Goal: Transaction & Acquisition: Book appointment/travel/reservation

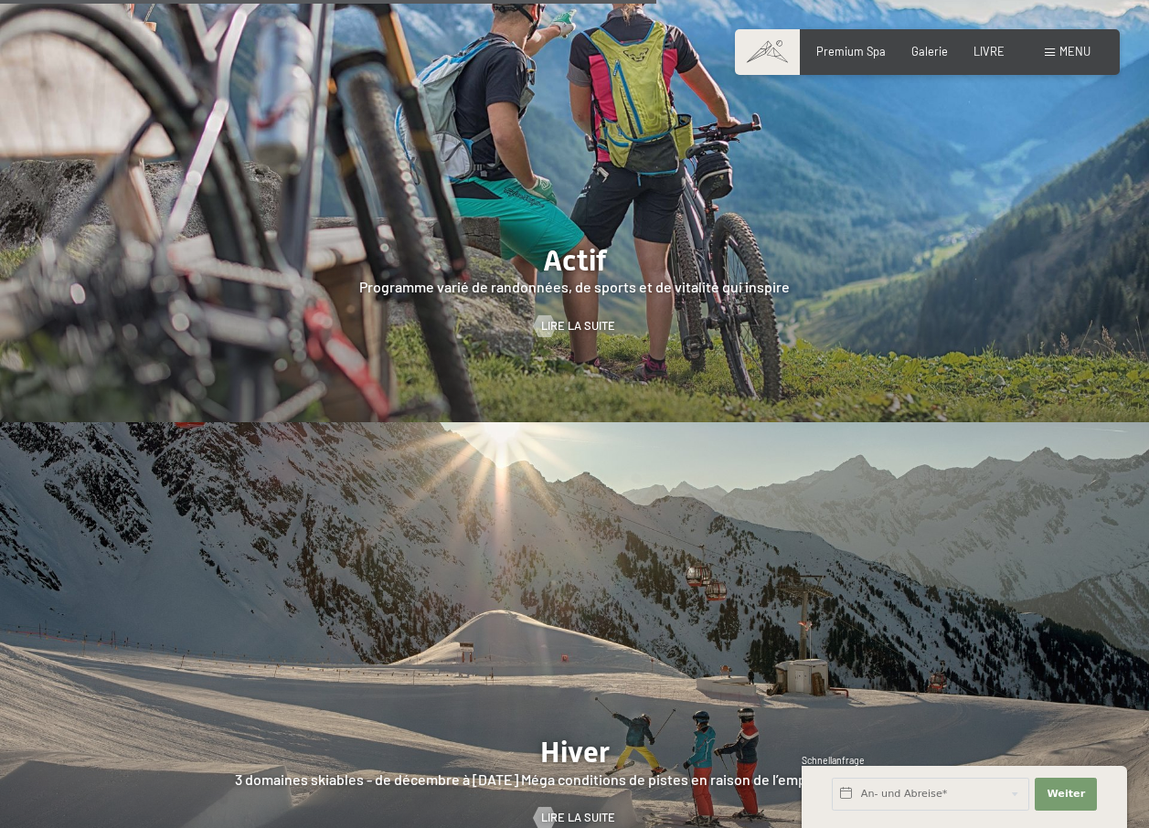
scroll to position [3129, 0]
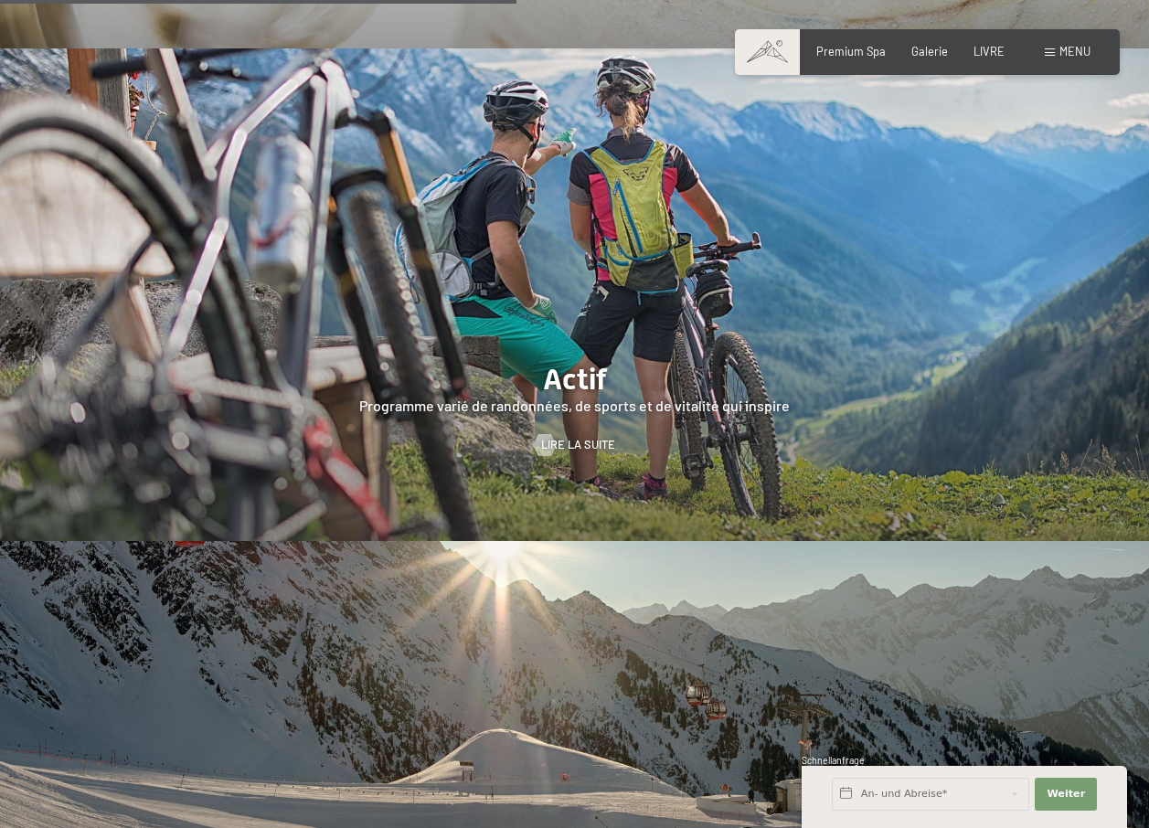
click at [1075, 53] on span "Menu" at bounding box center [1074, 51] width 31 height 15
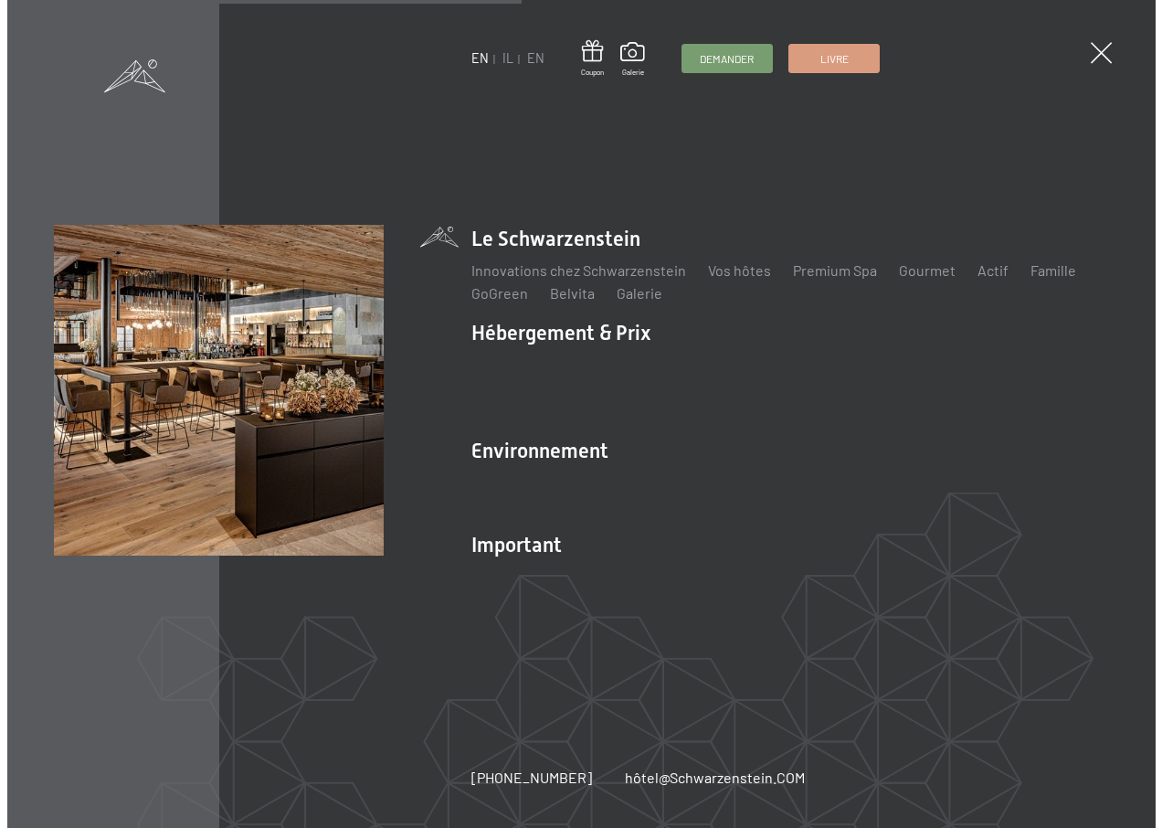
scroll to position [3140, 0]
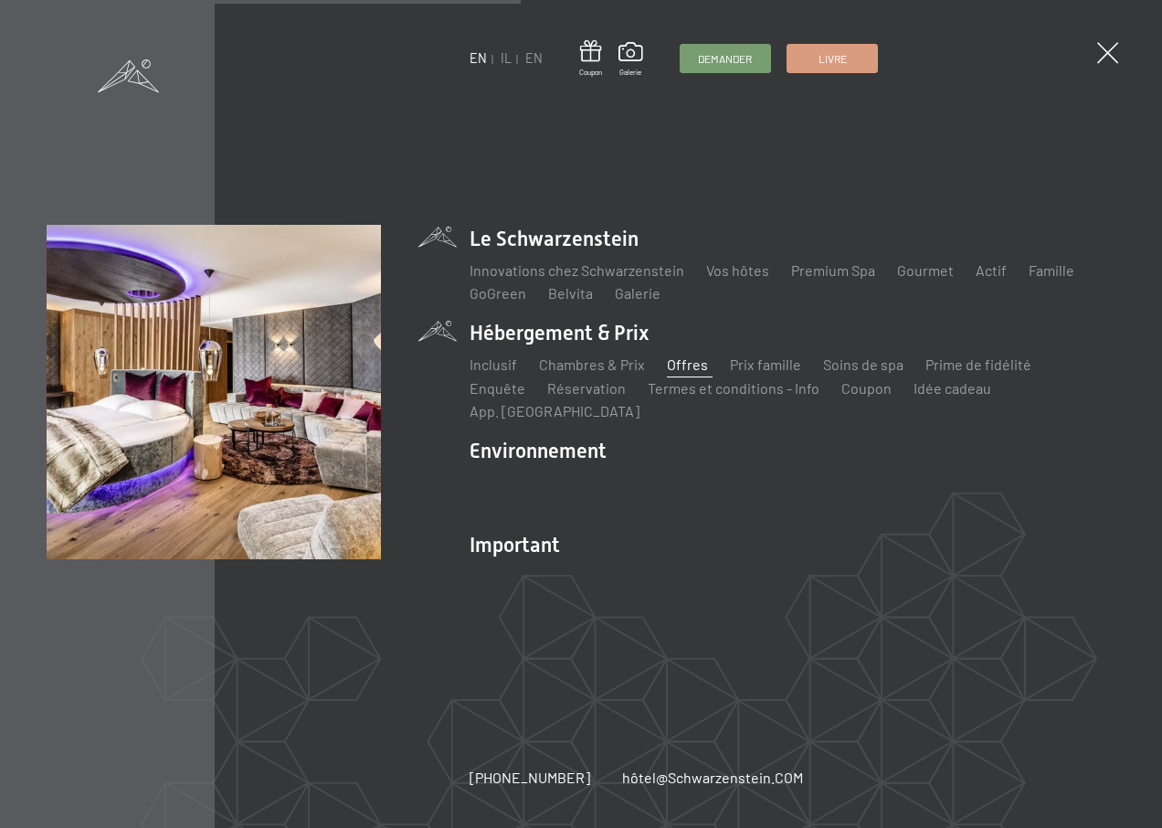
click at [684, 373] on link "Offres" at bounding box center [687, 363] width 41 height 17
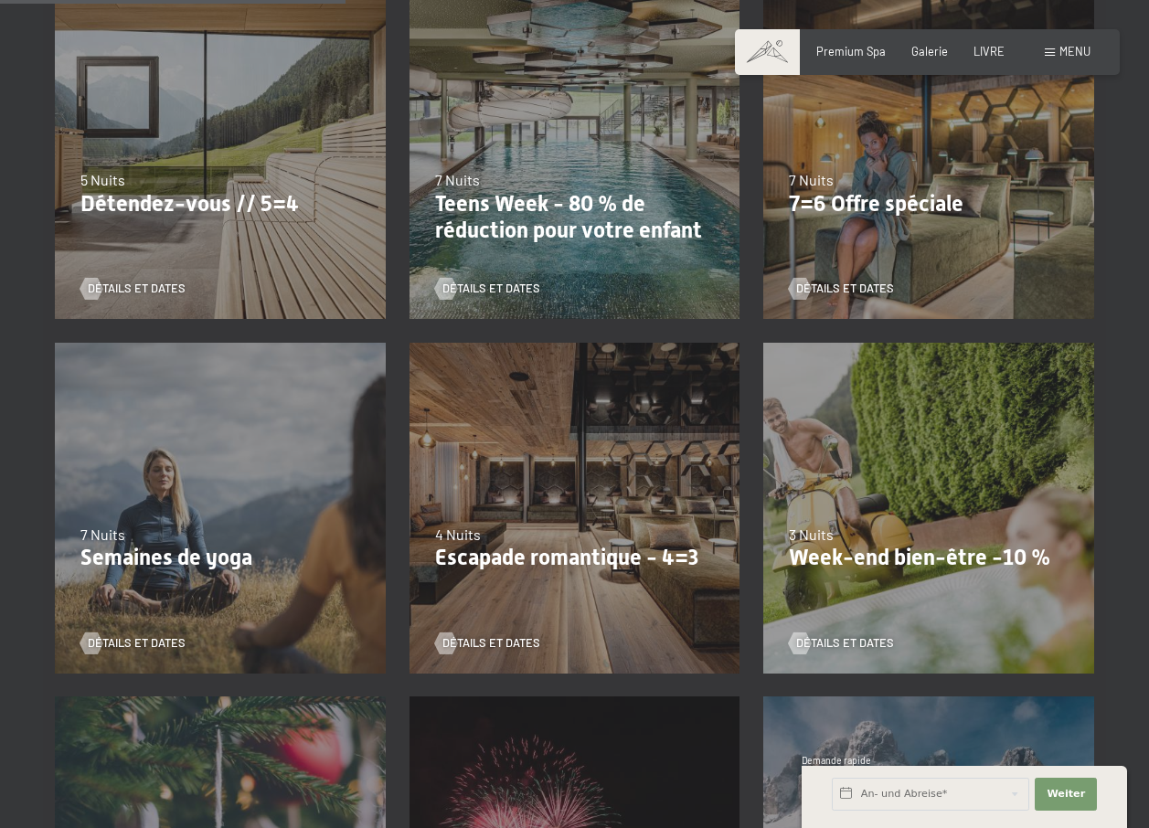
scroll to position [1279, 0]
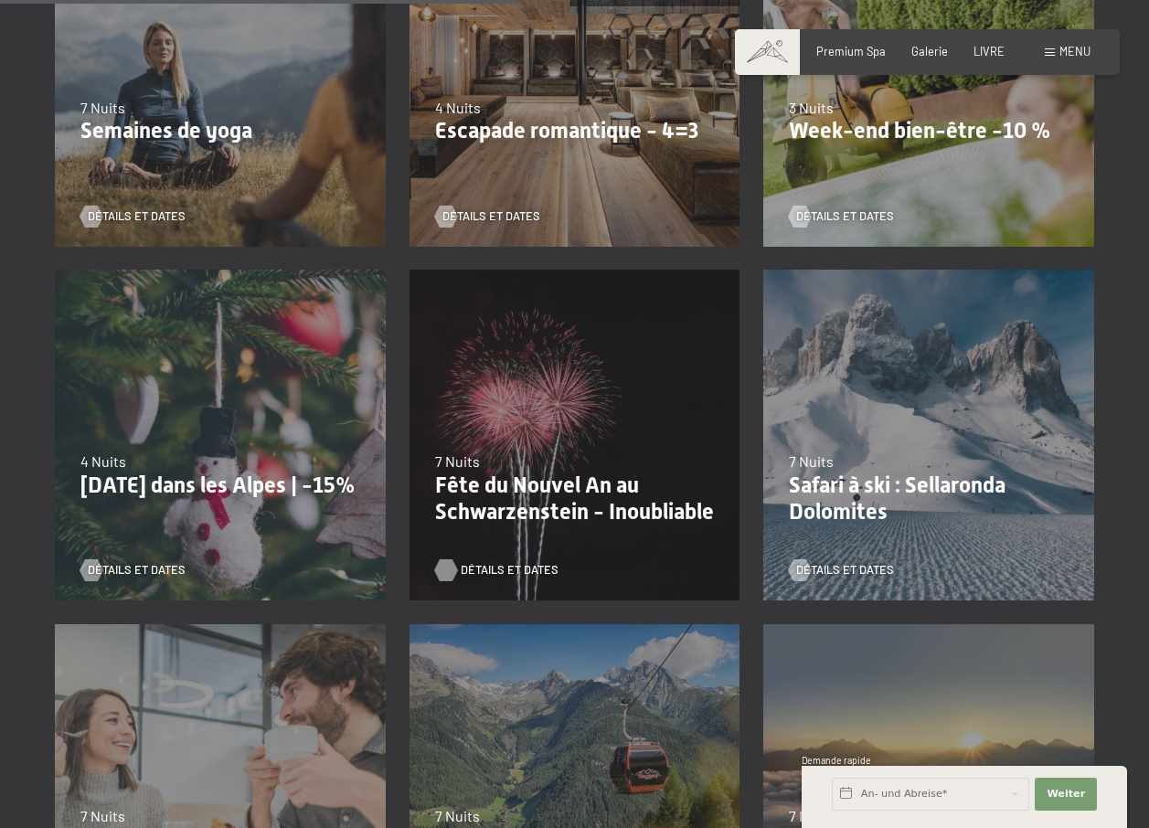
click at [474, 573] on span "Détails et dates" at bounding box center [510, 570] width 98 height 16
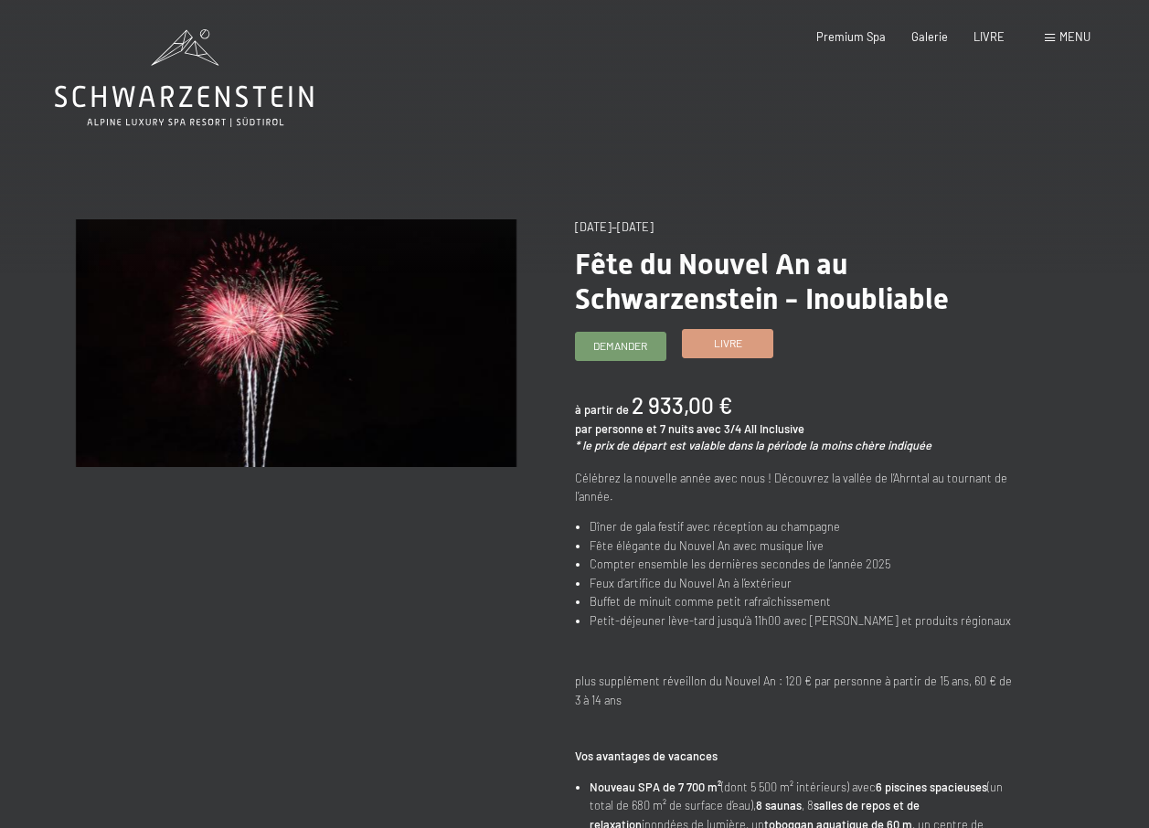
click at [717, 344] on span "Livre" at bounding box center [728, 343] width 28 height 16
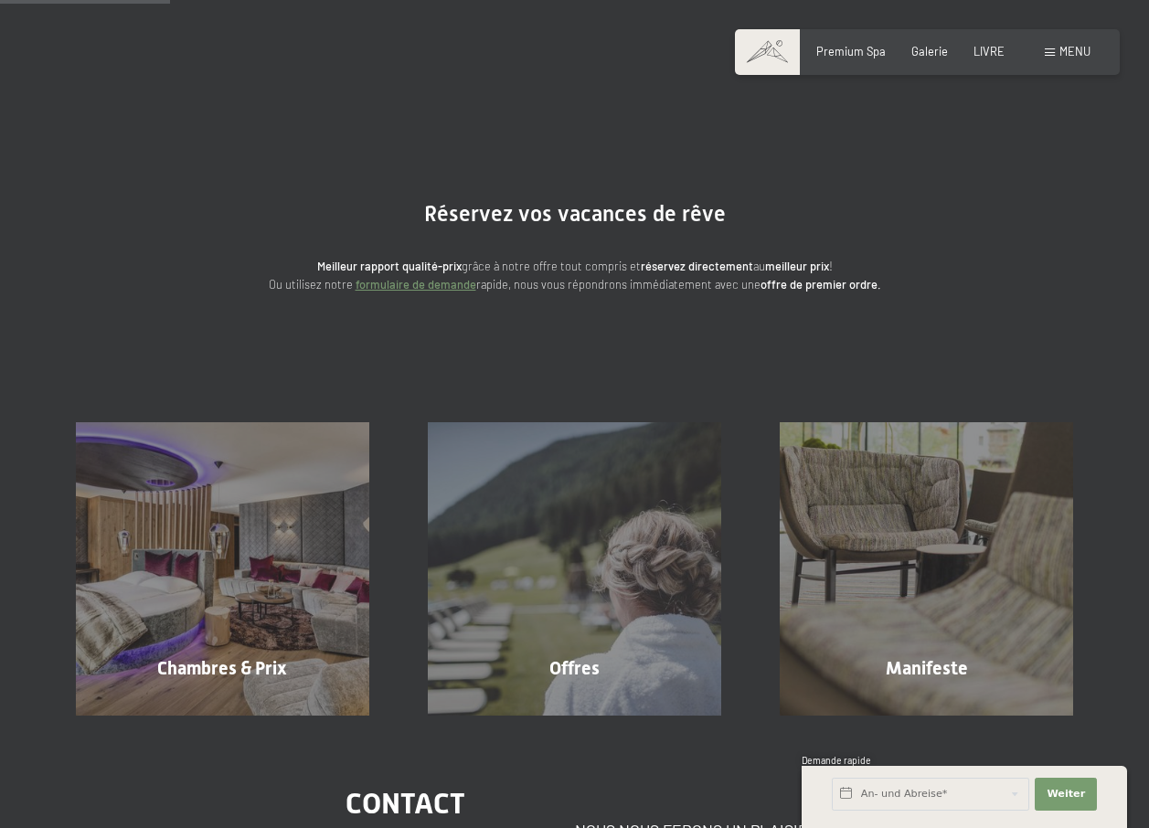
scroll to position [427, 0]
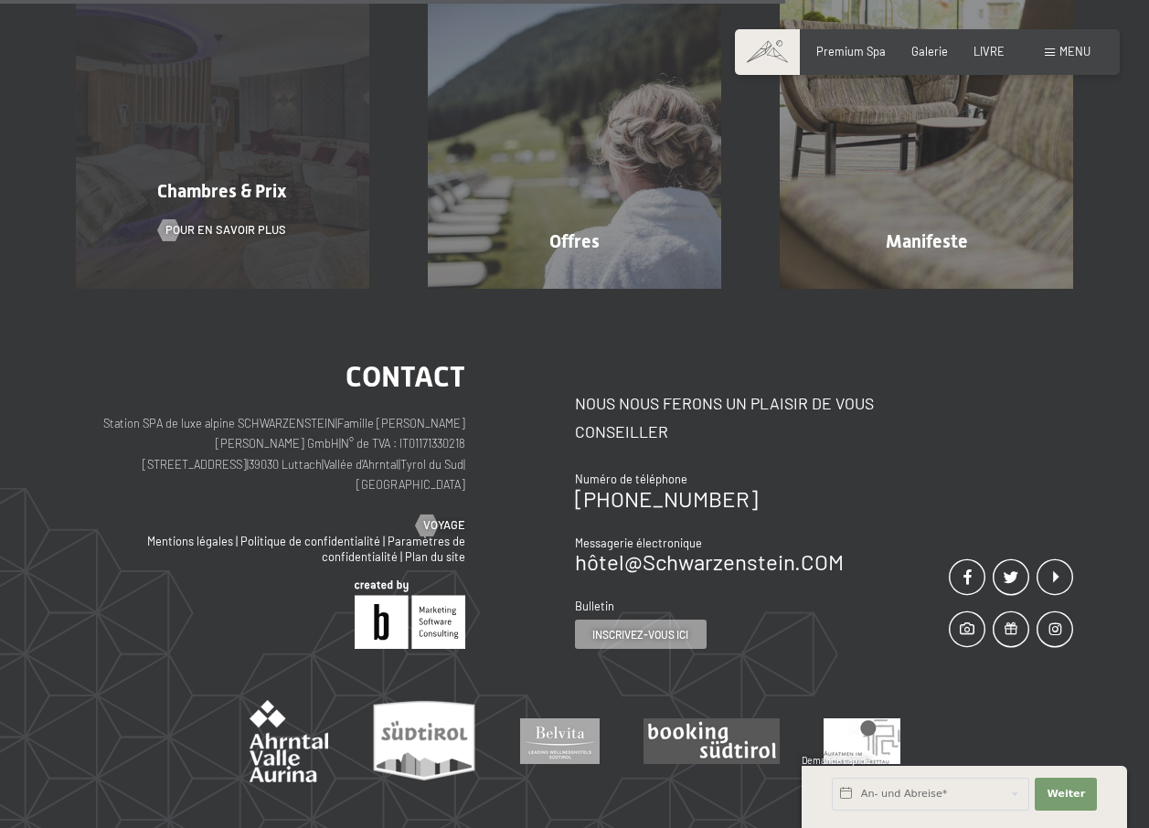
click at [259, 191] on span "Chambres & Prix" at bounding box center [222, 191] width 130 height 22
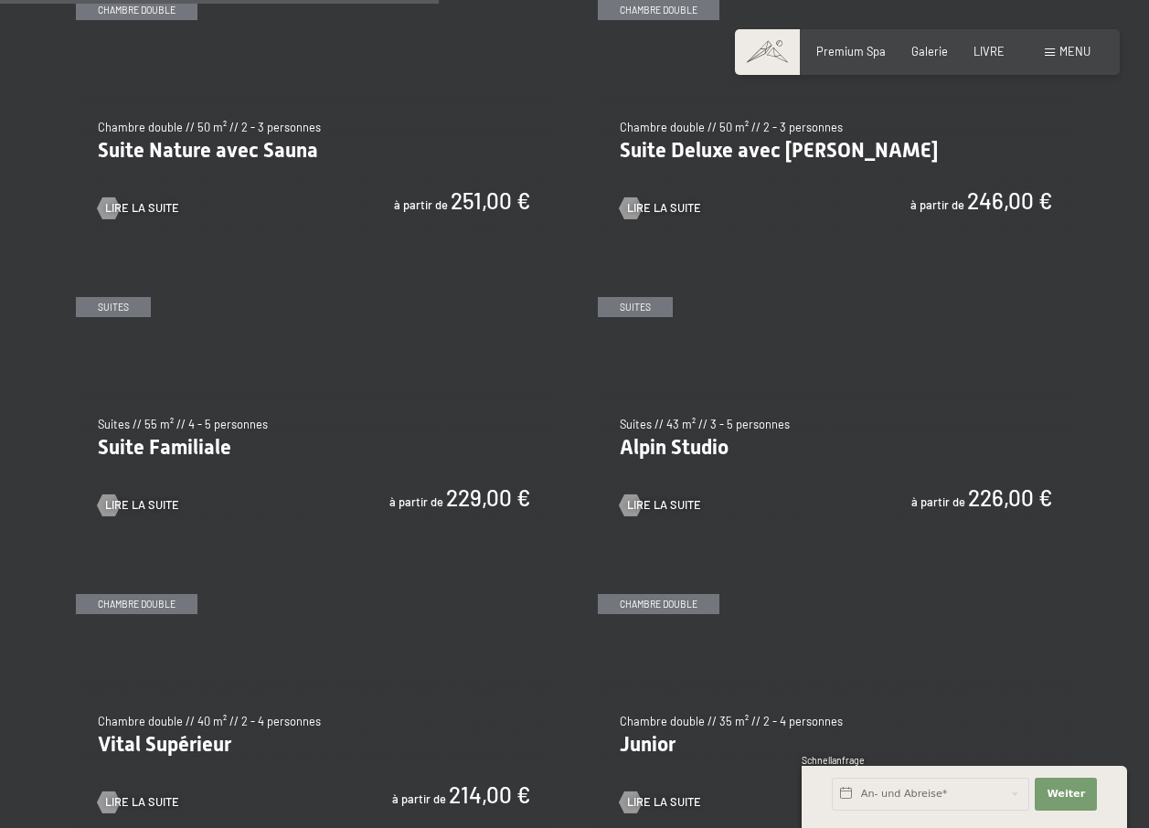
scroll to position [1279, 0]
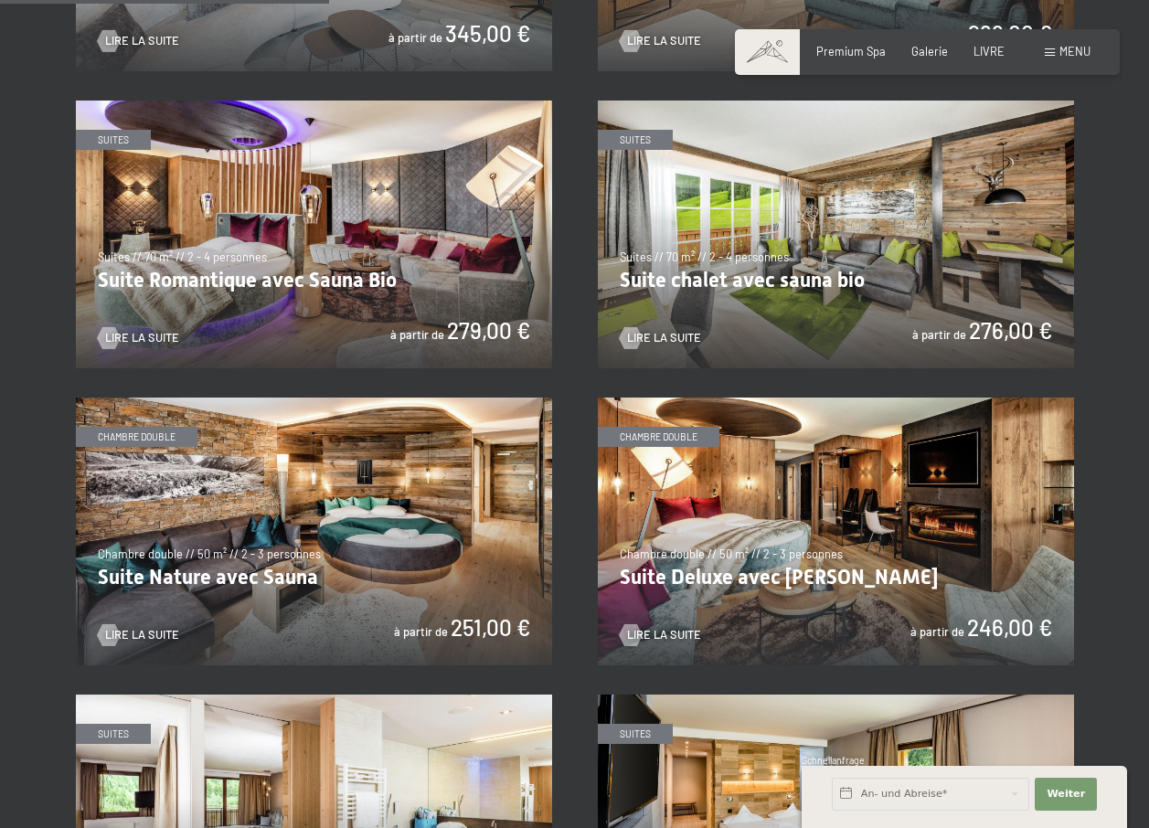
click at [242, 507] on img at bounding box center [314, 531] width 476 height 268
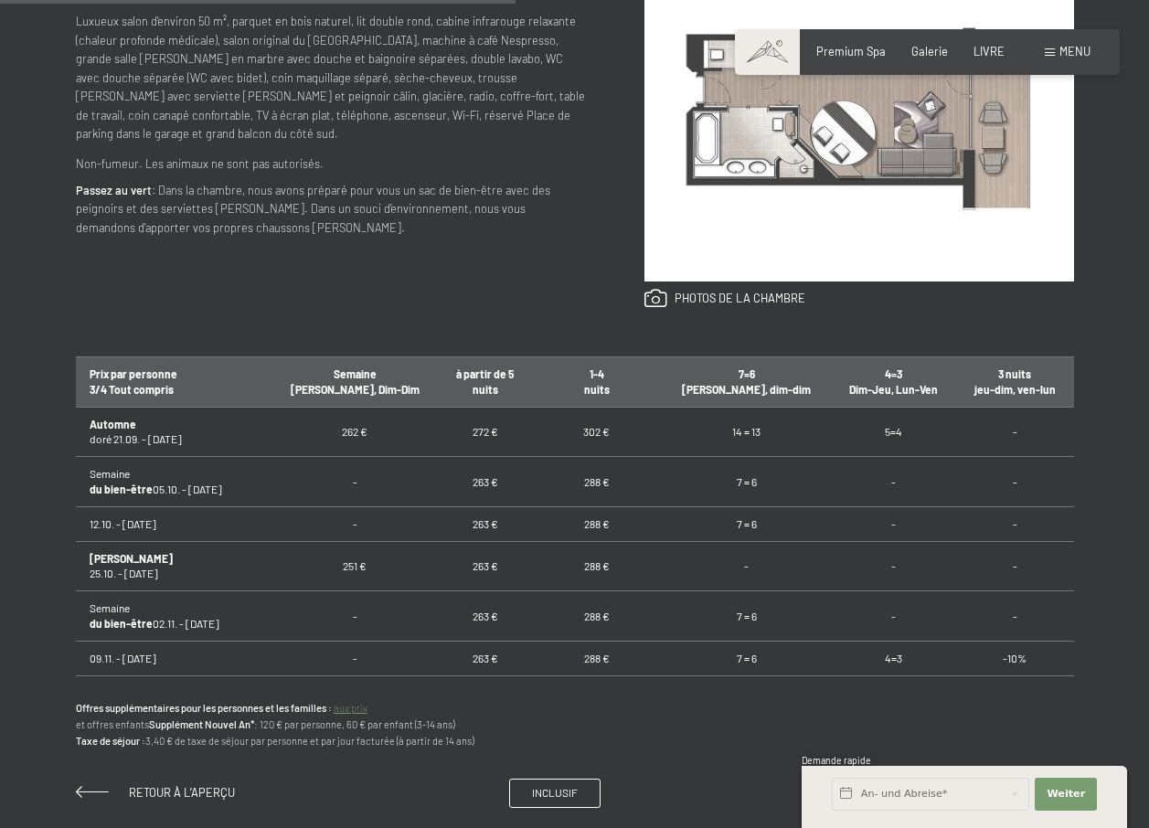
scroll to position [1279, 0]
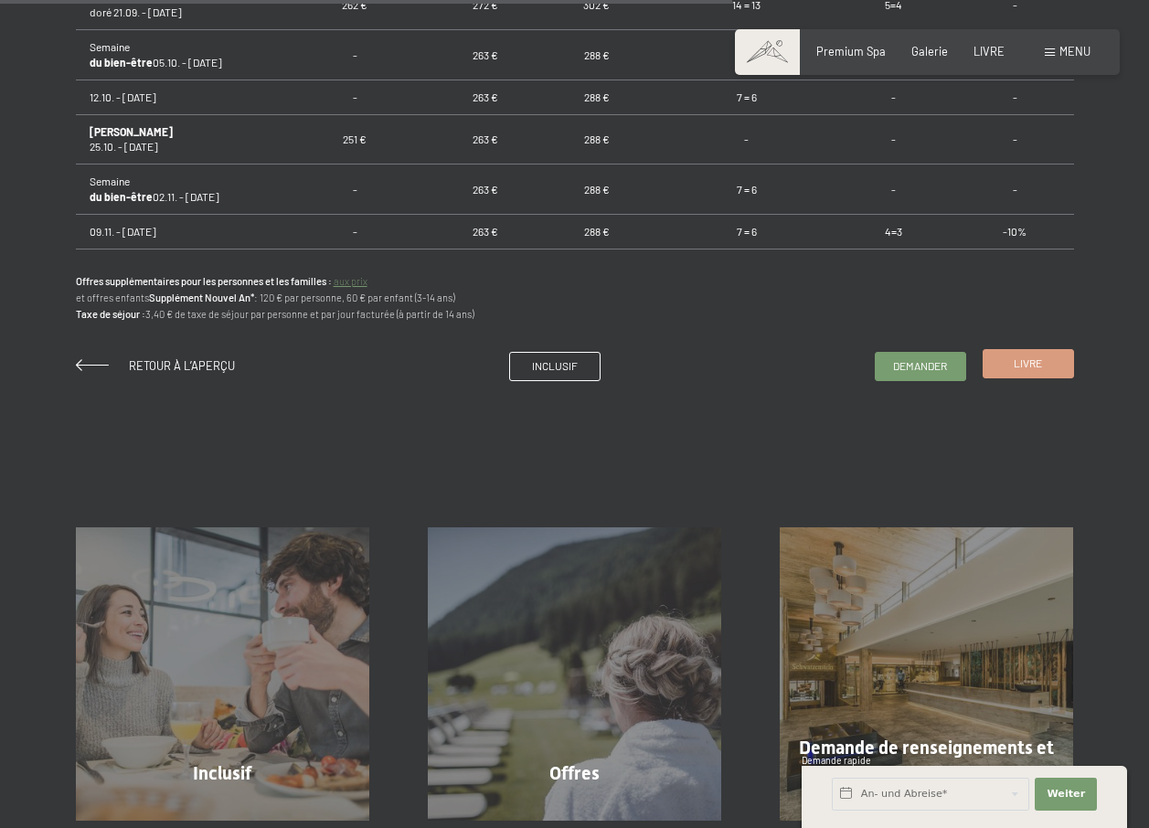
click at [1032, 364] on span "Livre" at bounding box center [1027, 363] width 28 height 16
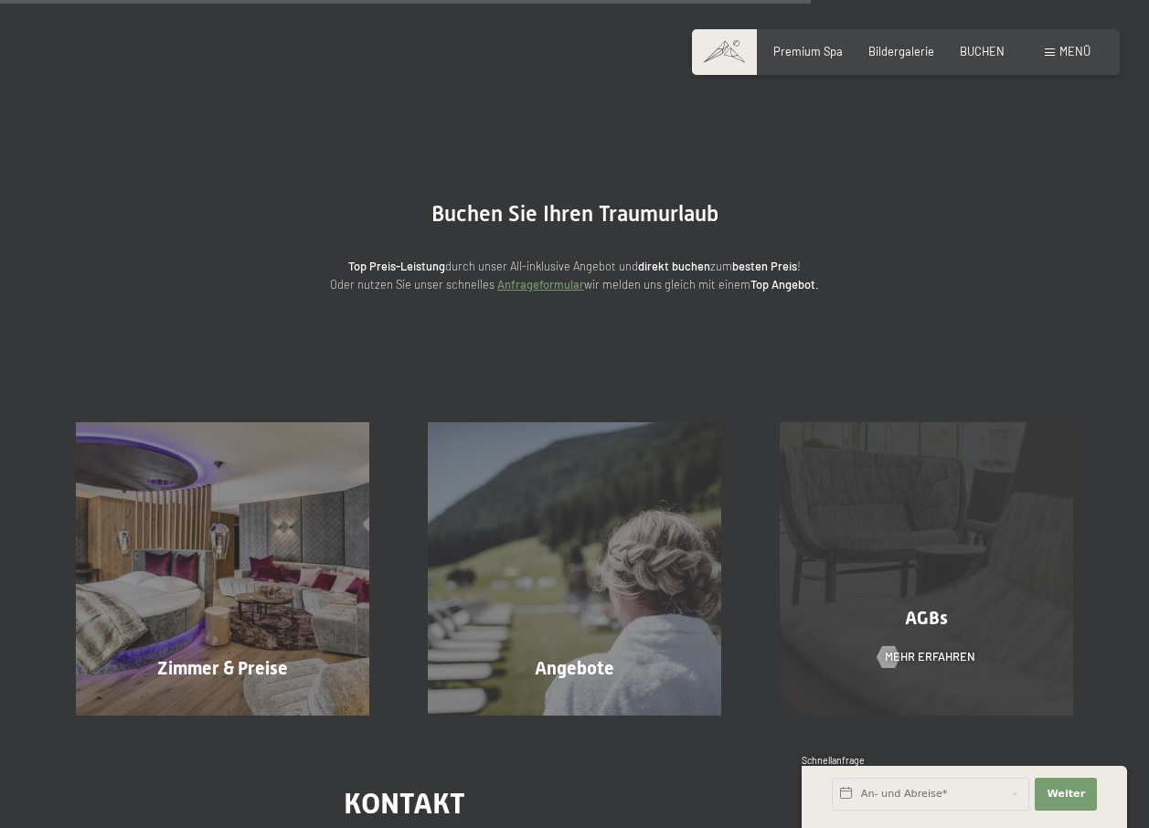
scroll to position [427, 0]
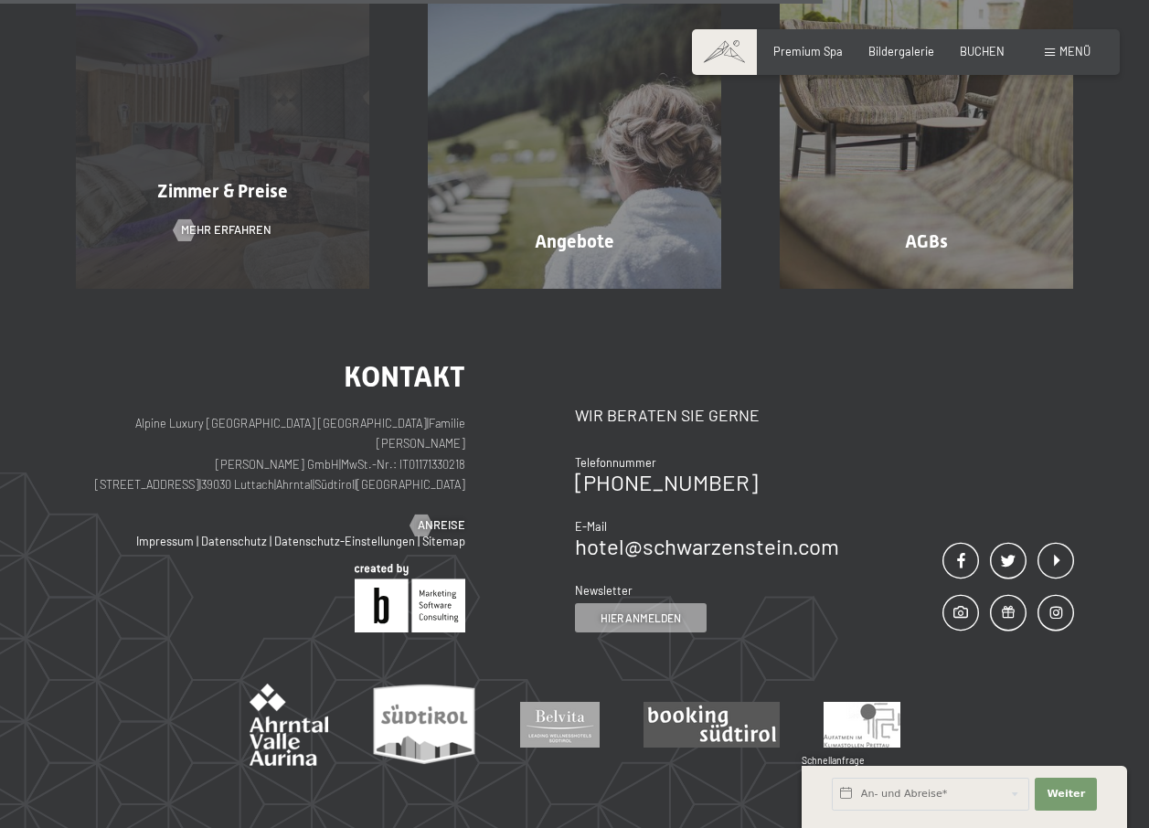
click at [162, 195] on span "Zimmer & Preise" at bounding box center [222, 191] width 131 height 22
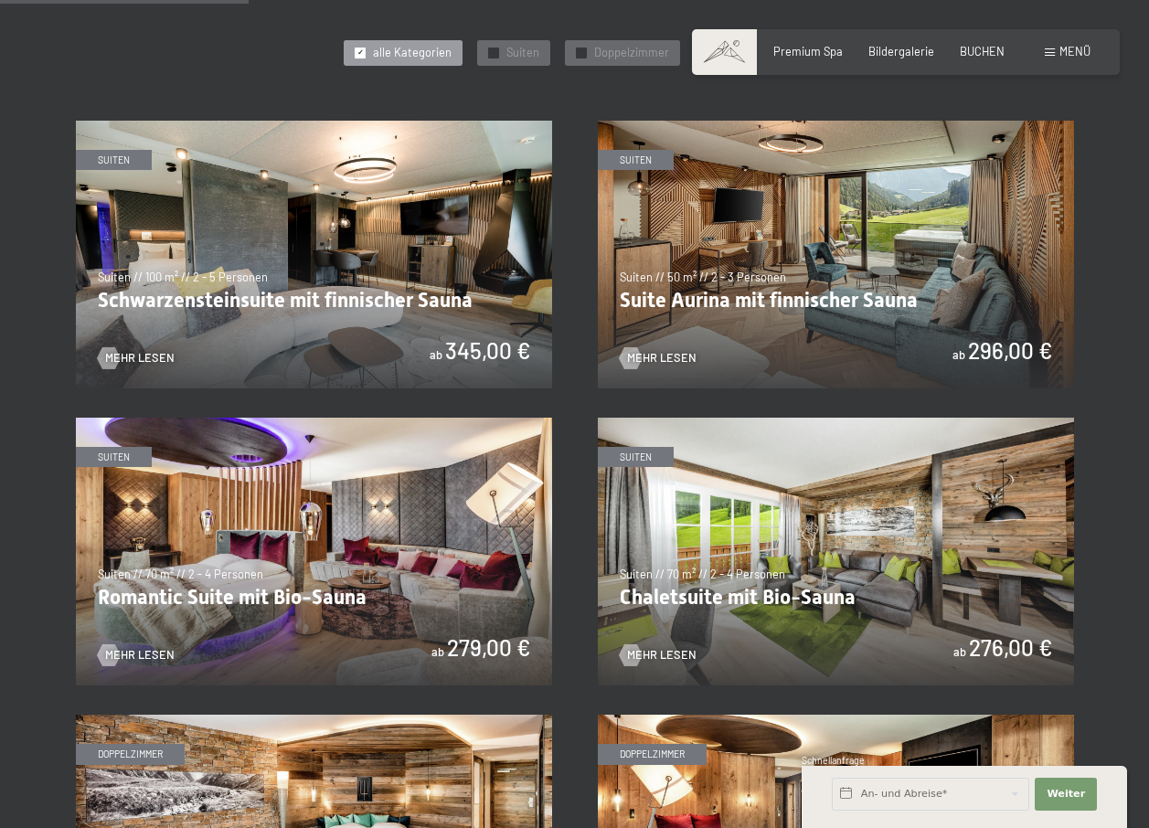
scroll to position [1279, 0]
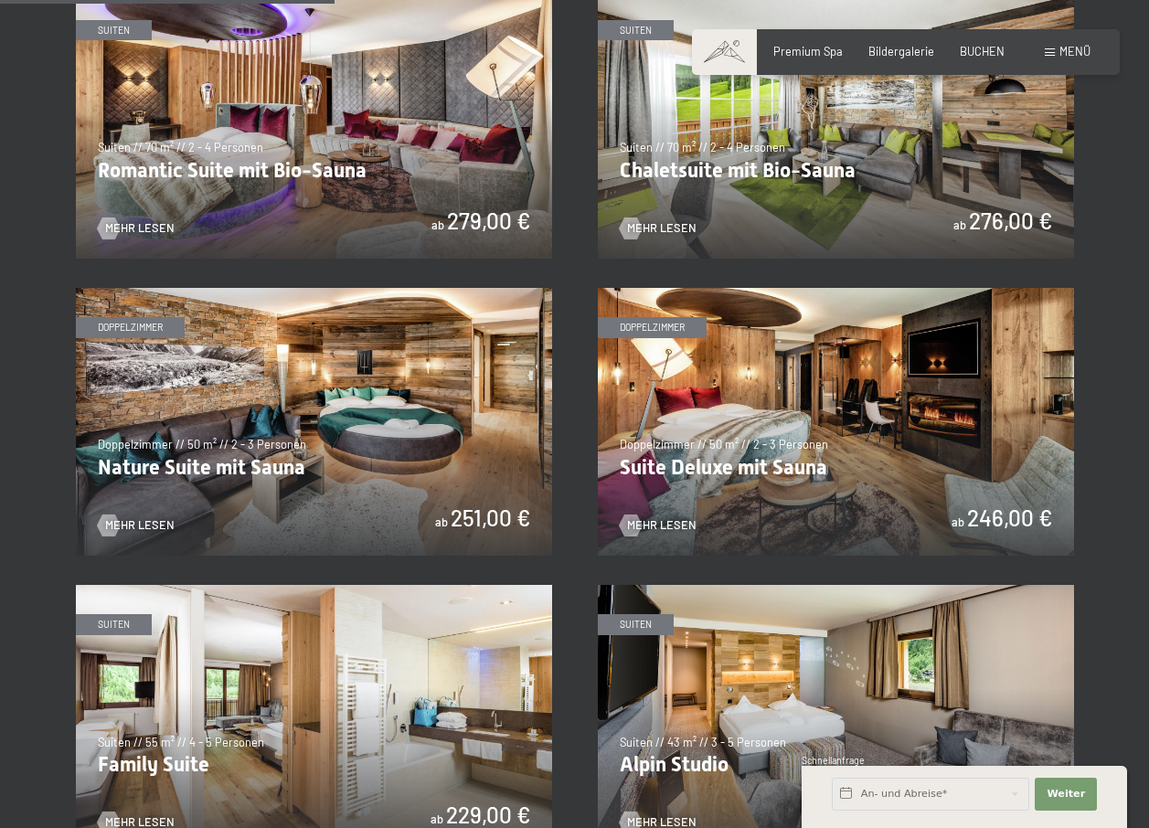
click at [289, 473] on img at bounding box center [314, 422] width 476 height 268
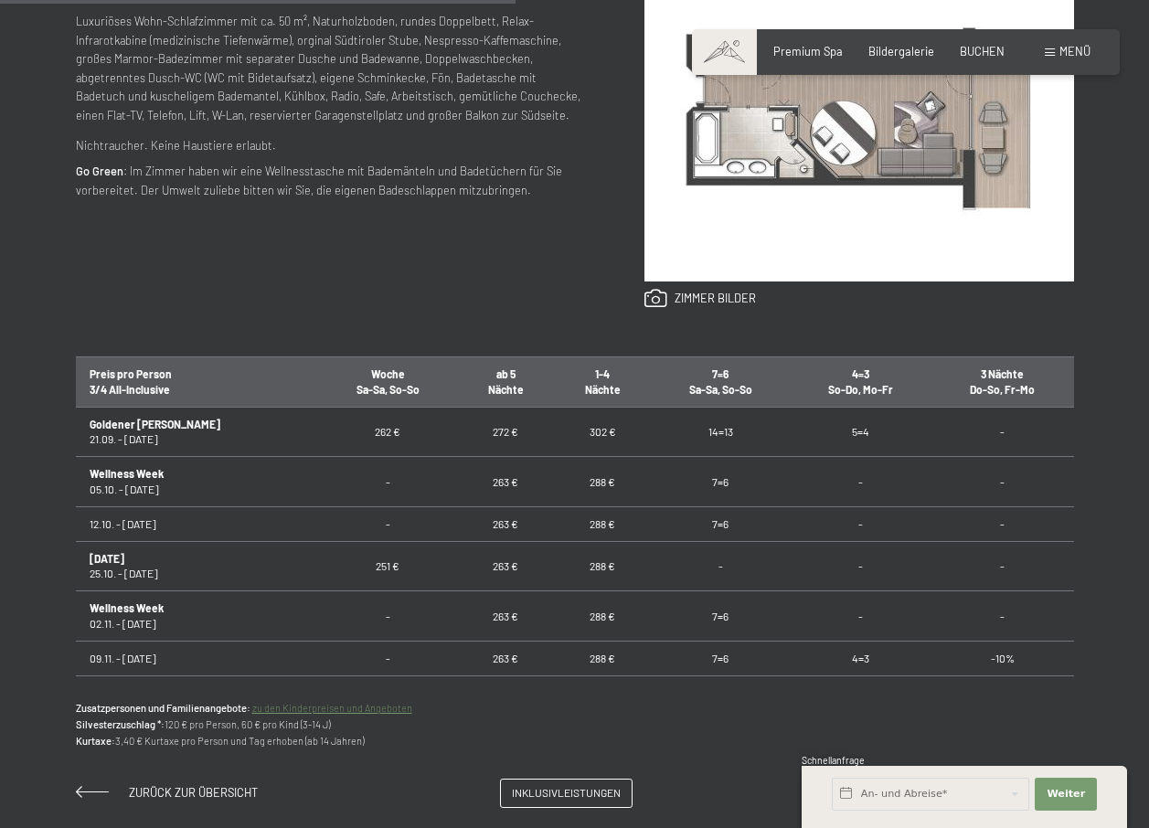
scroll to position [427, 0]
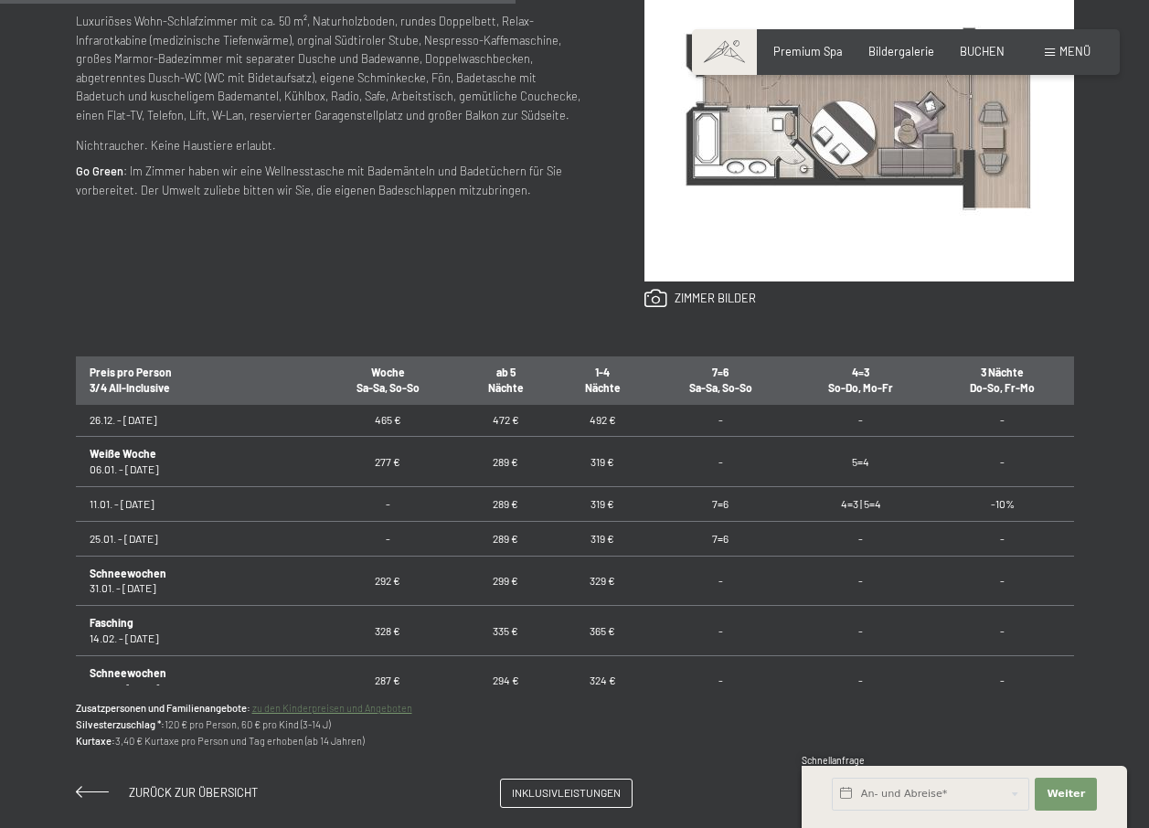
click at [133, 423] on td "26.12. - [DATE]" at bounding box center [197, 419] width 243 height 35
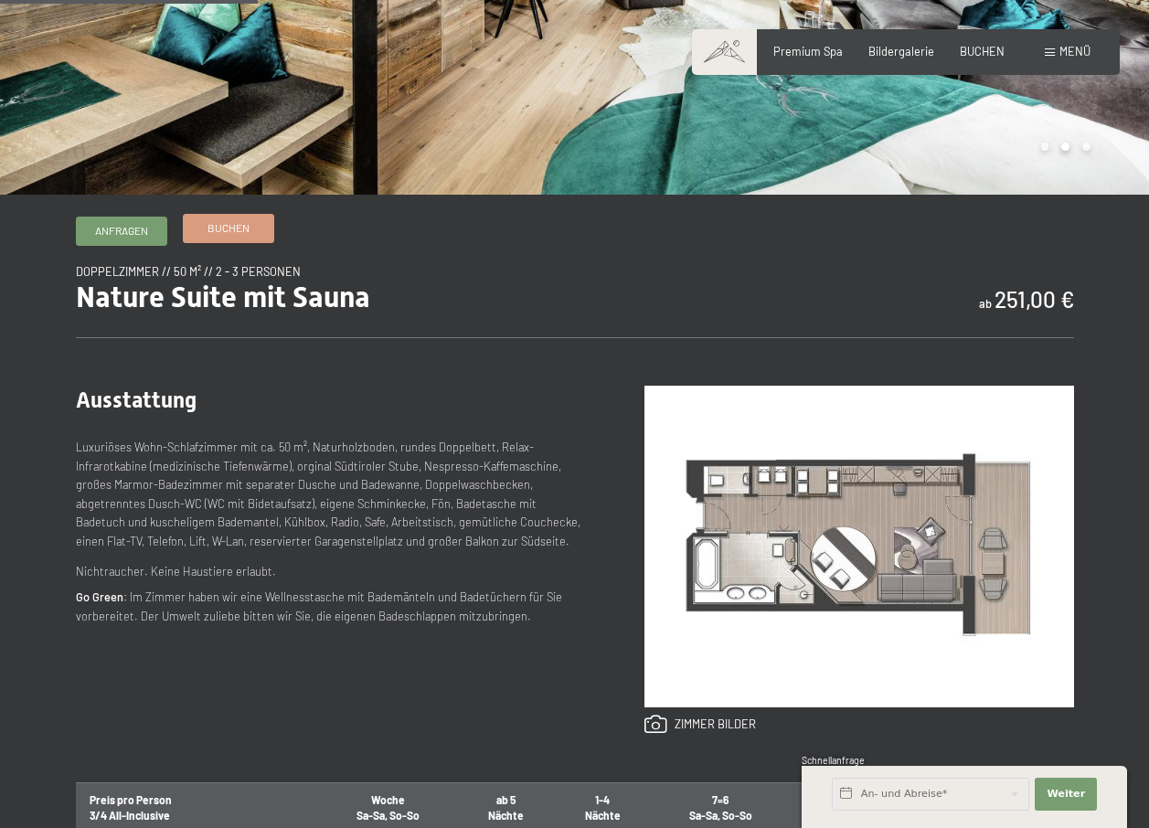
click at [239, 232] on span "Buchen" at bounding box center [228, 228] width 42 height 16
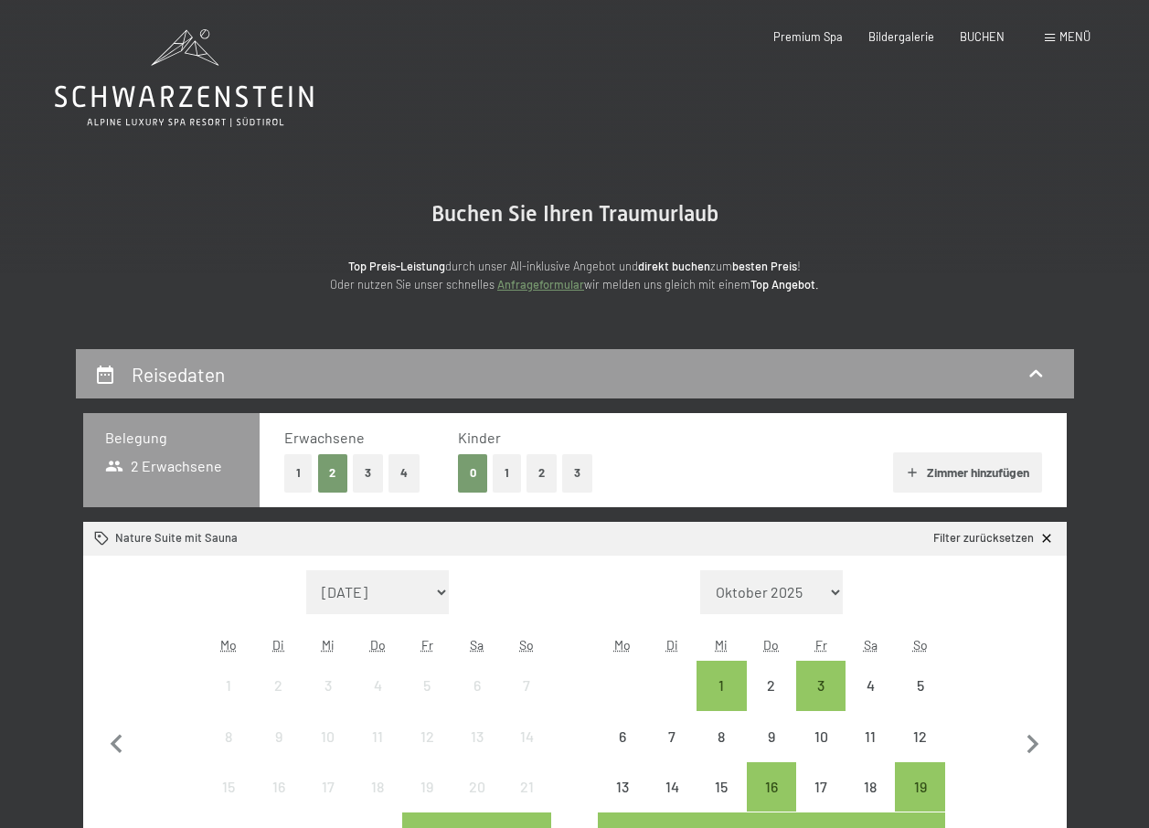
scroll to position [427, 0]
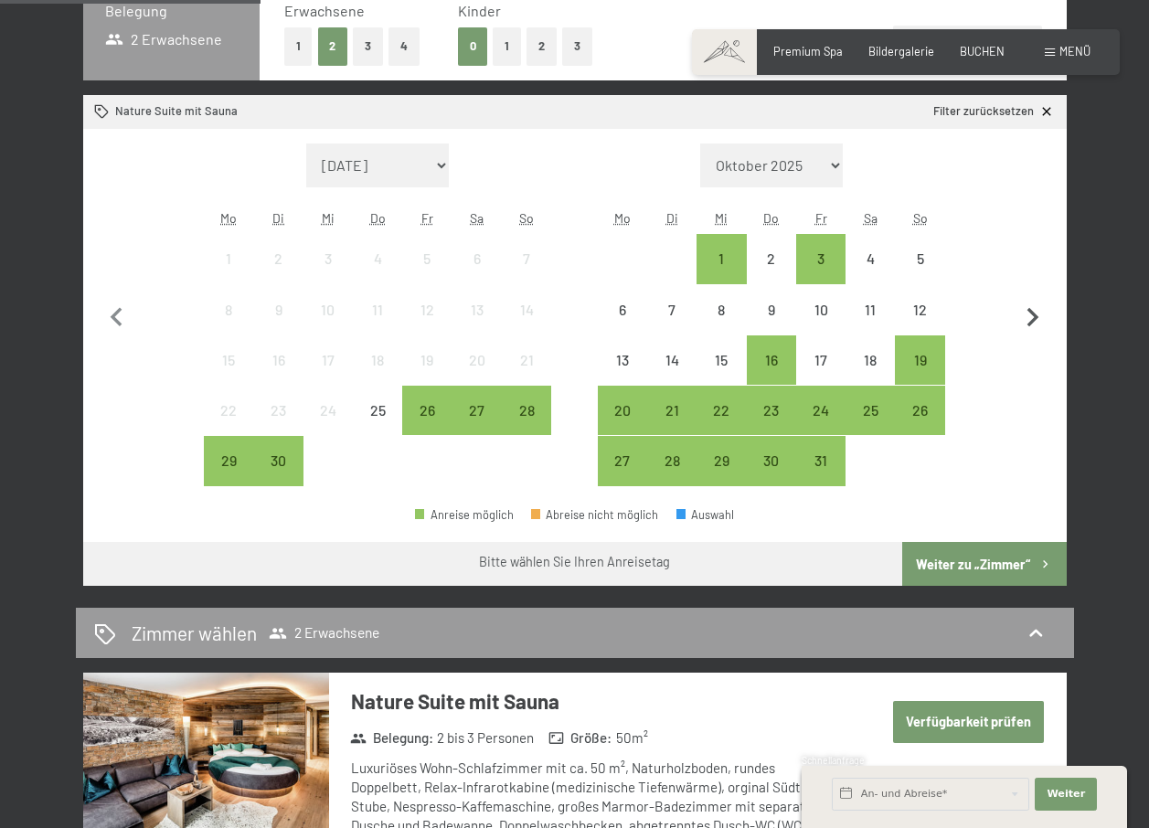
click at [1033, 322] on icon "button" at bounding box center [1033, 317] width 12 height 19
select select "2025-10-01"
select select "2025-11-01"
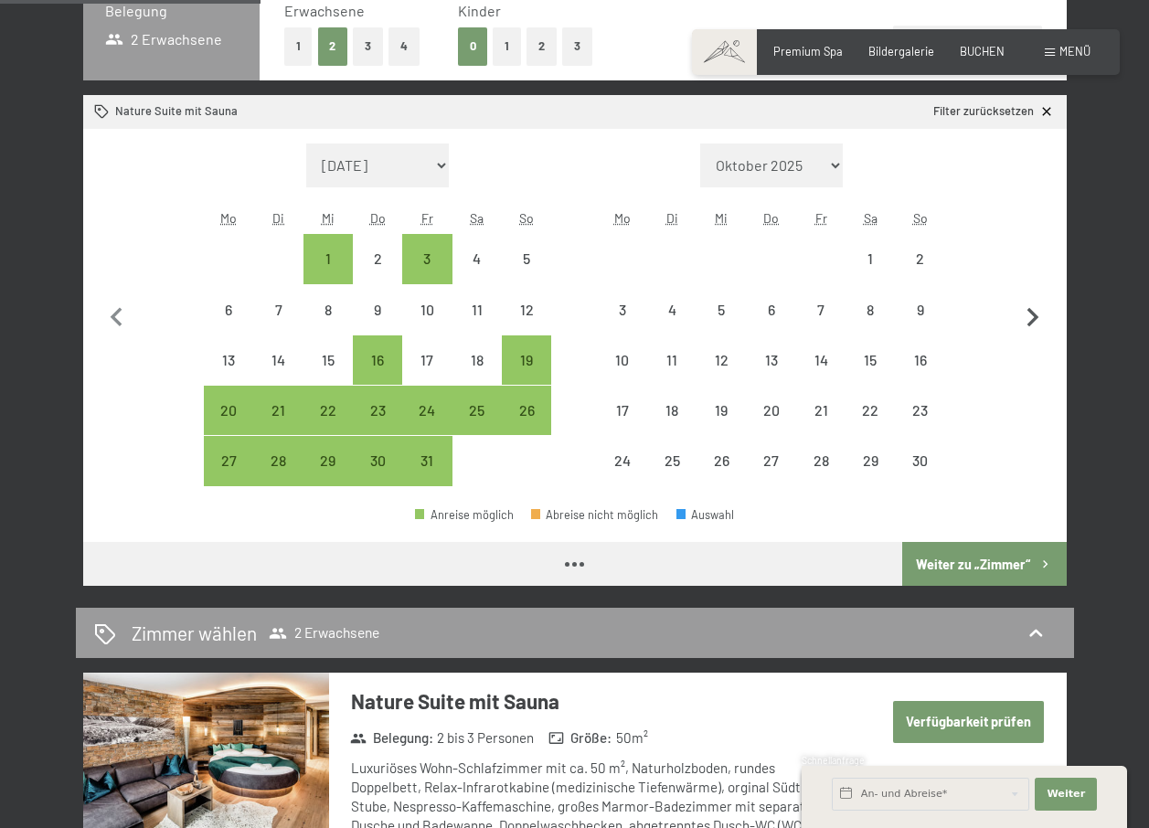
select select "2025-10-01"
select select "2025-11-01"
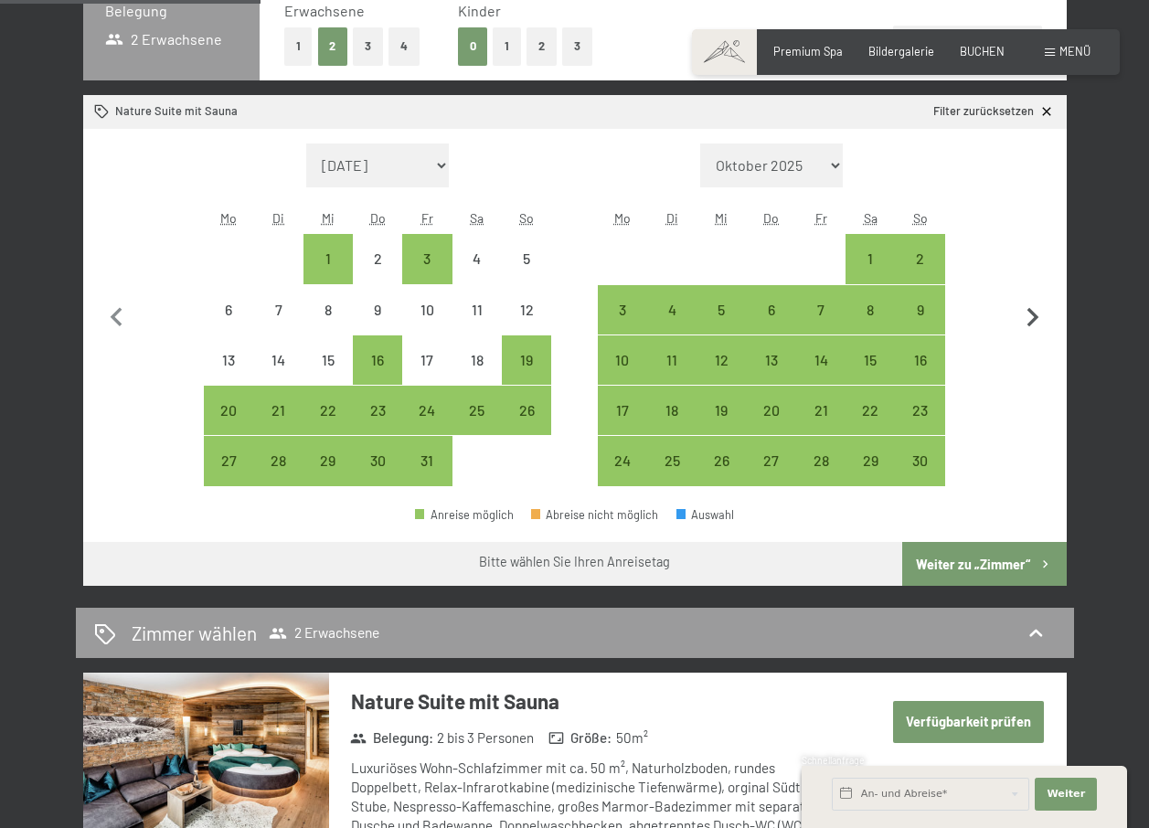
click at [1032, 323] on icon "button" at bounding box center [1033, 317] width 12 height 19
select select "2025-11-01"
select select "2025-12-01"
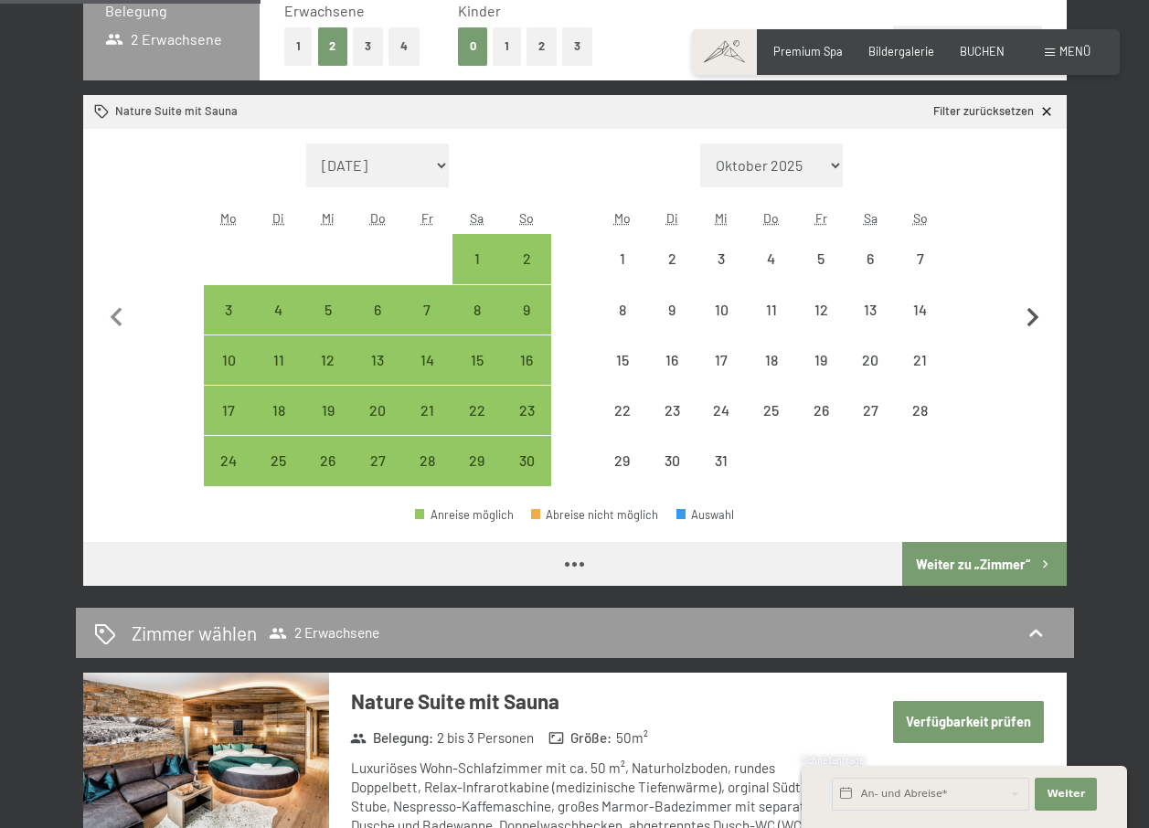
select select "2025-11-01"
select select "2025-12-01"
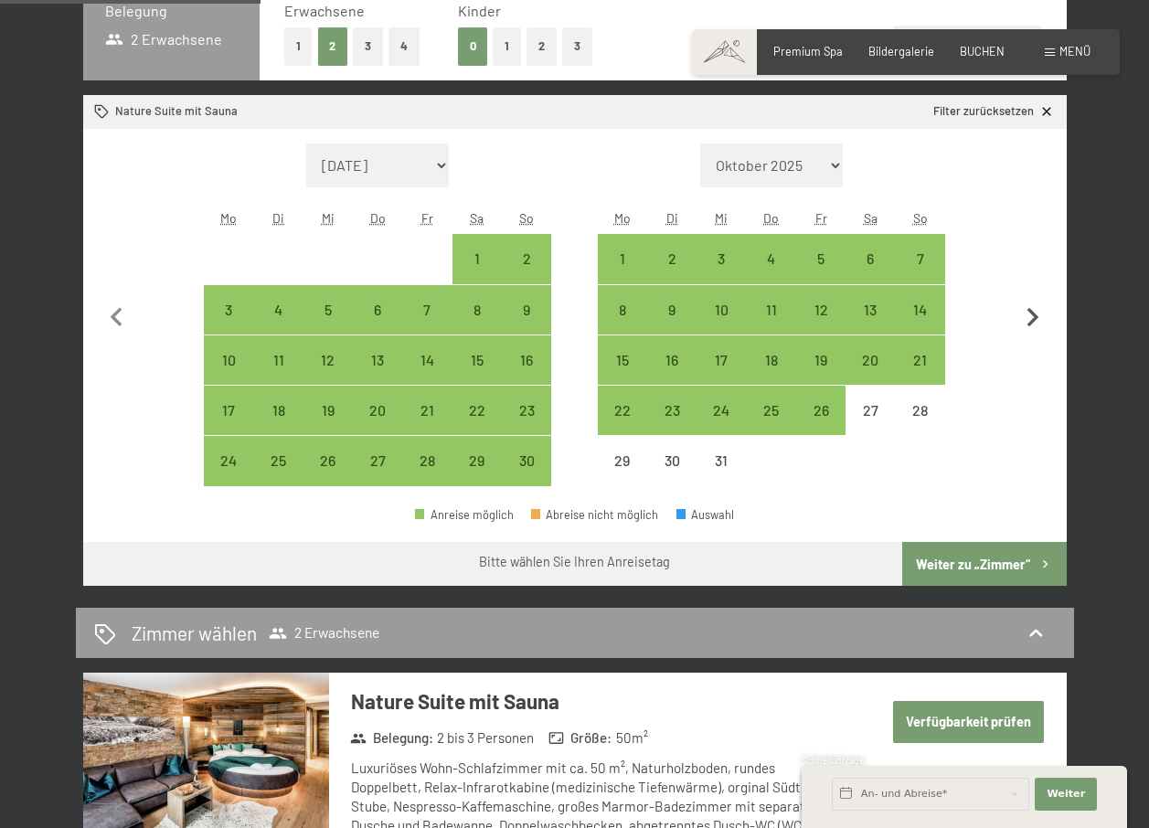
click at [1032, 323] on icon "button" at bounding box center [1033, 317] width 12 height 19
select select "2025-12-01"
select select "2026-01-01"
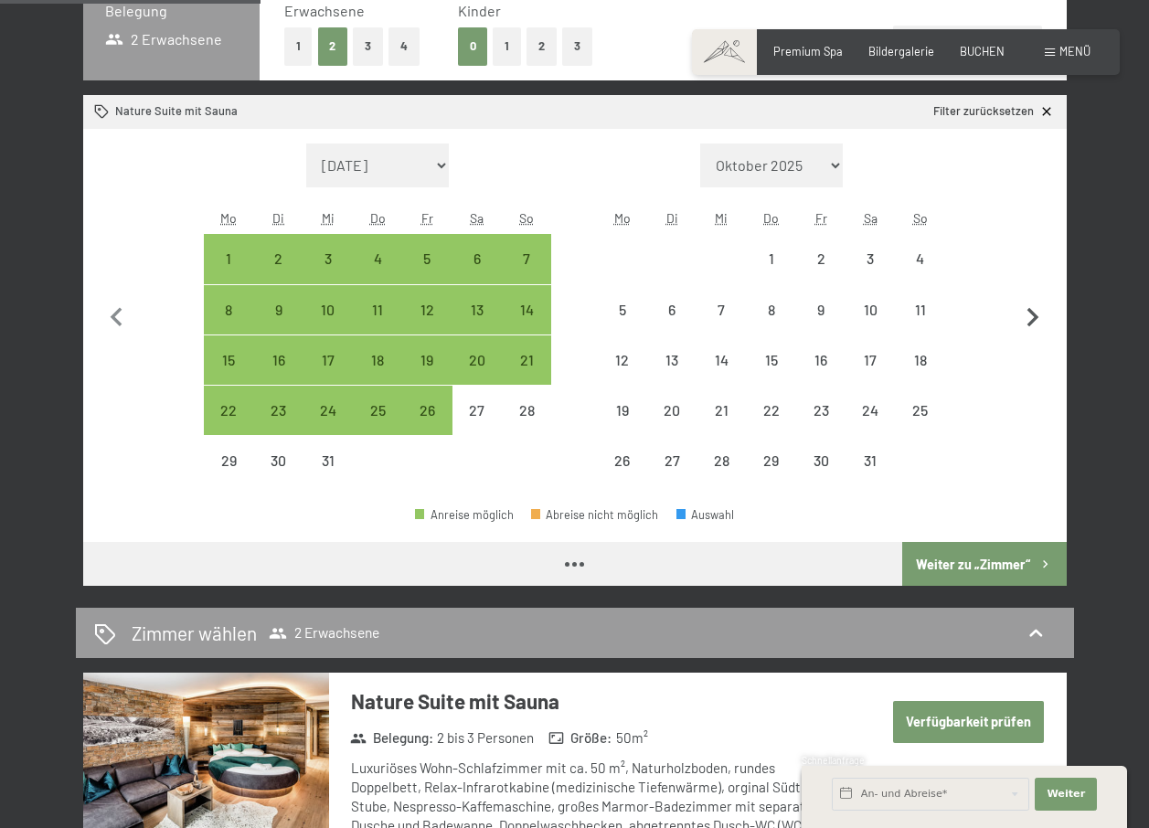
select select "2025-12-01"
select select "2026-01-01"
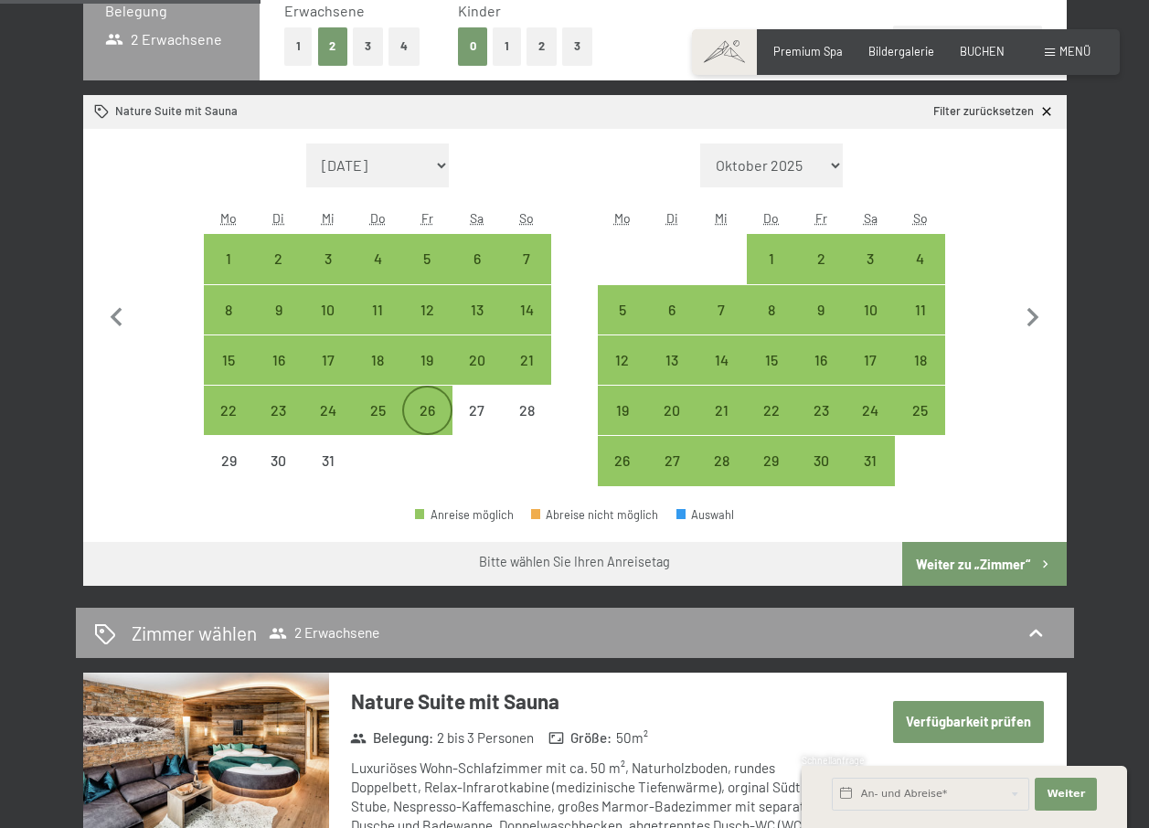
click at [430, 413] on div "26" at bounding box center [427, 426] width 46 height 46
select select "2025-12-01"
select select "2026-01-01"
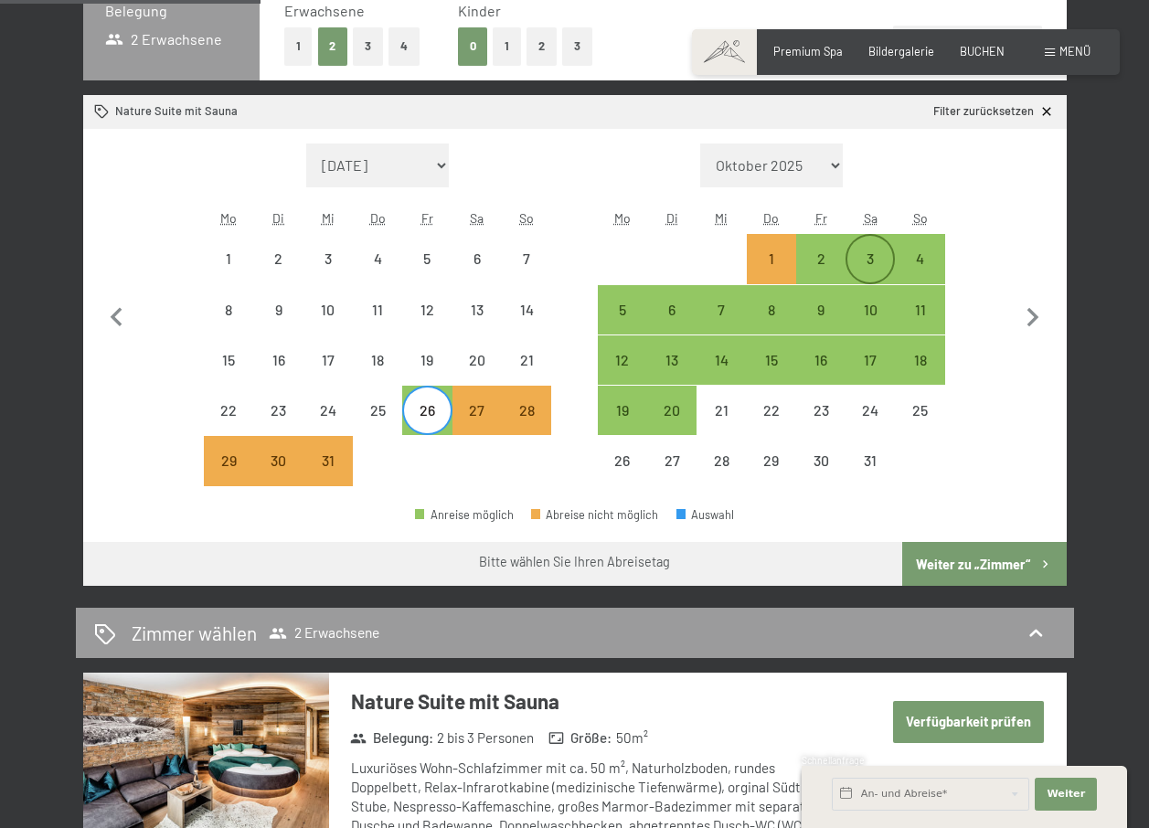
click at [873, 251] on div "3" at bounding box center [870, 274] width 46 height 46
select select "2025-12-01"
select select "2026-01-01"
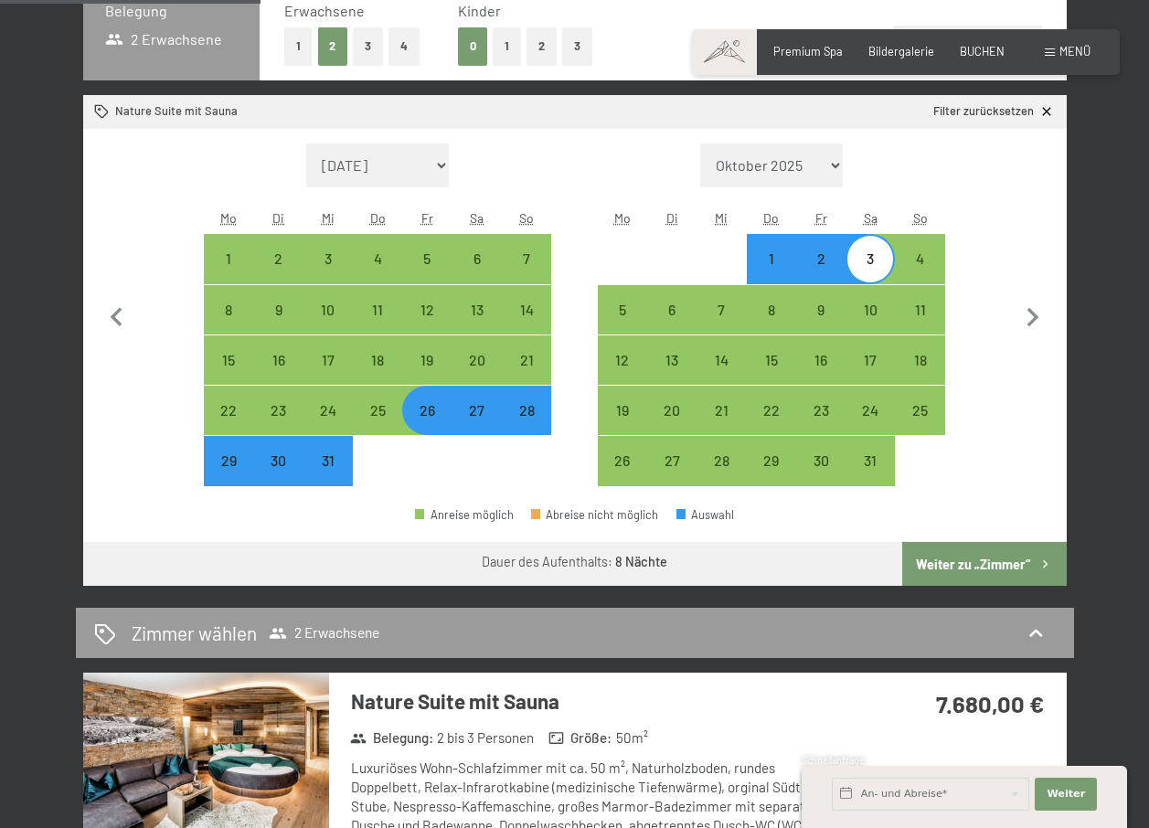
scroll to position [853, 0]
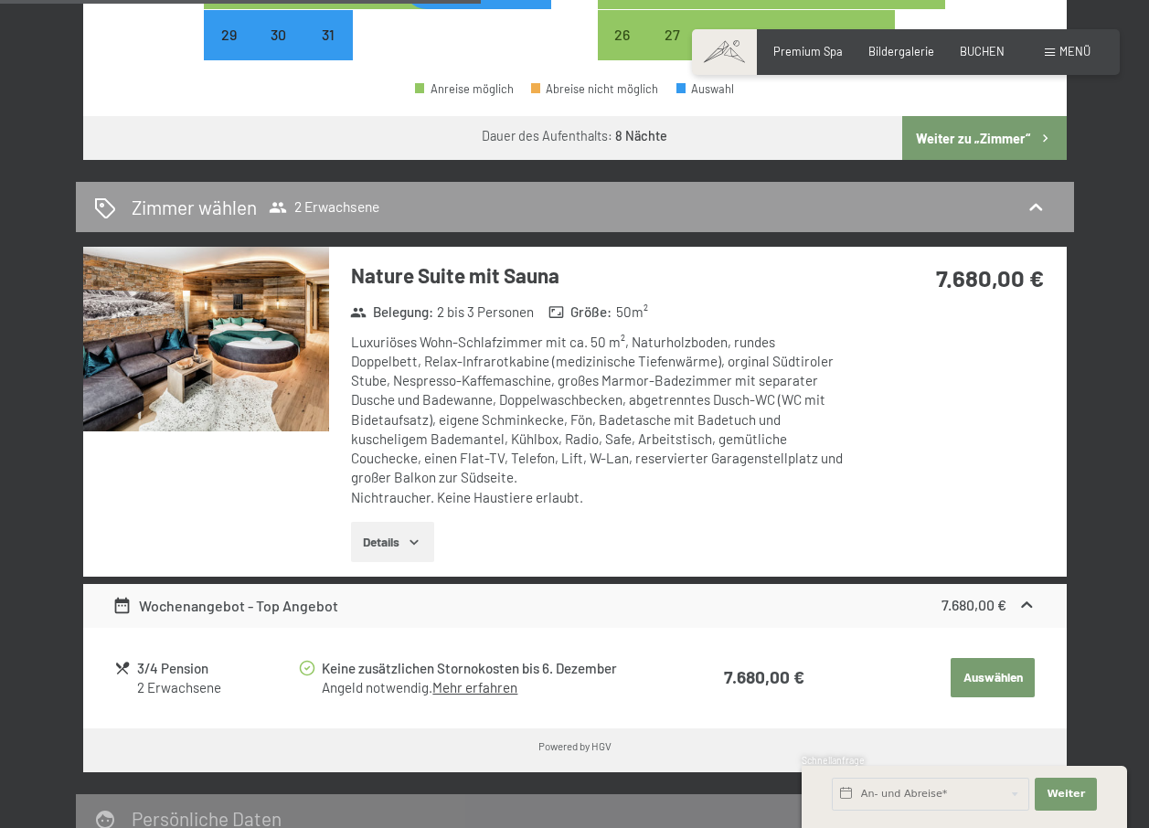
click at [385, 543] on button "Details" at bounding box center [392, 542] width 83 height 40
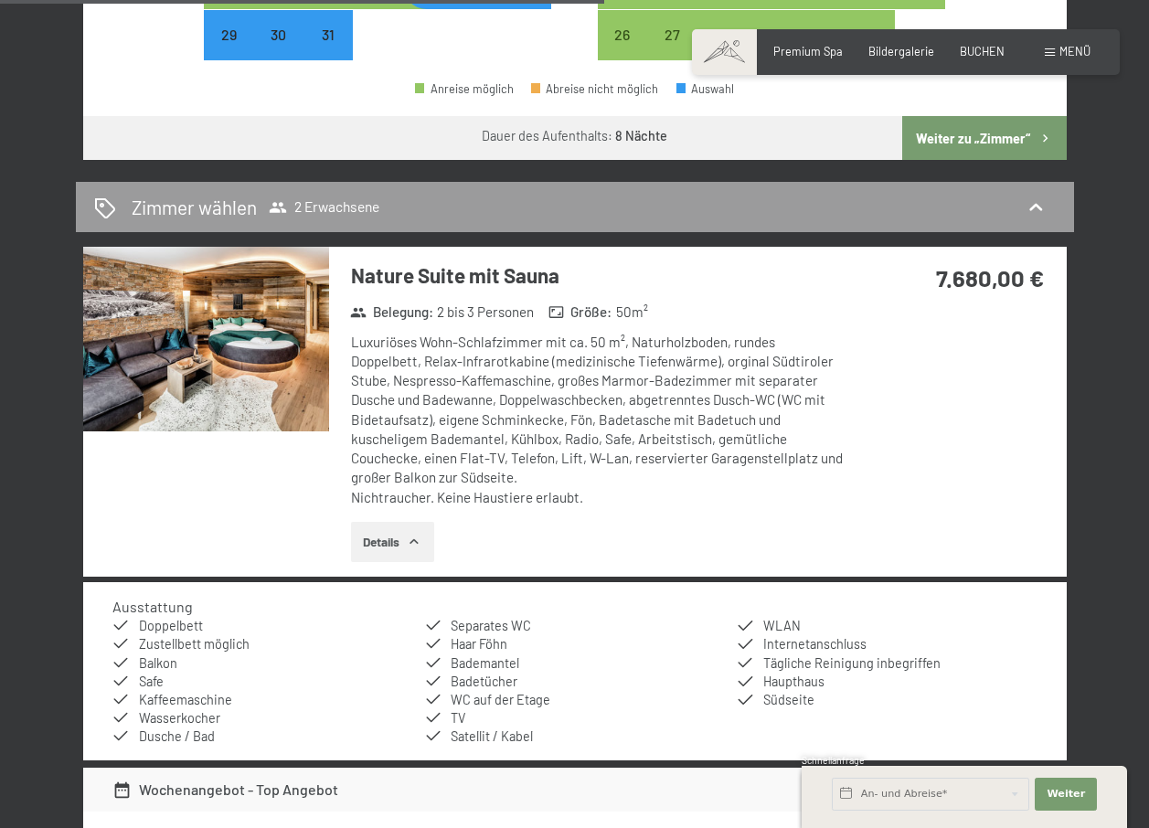
scroll to position [1279, 0]
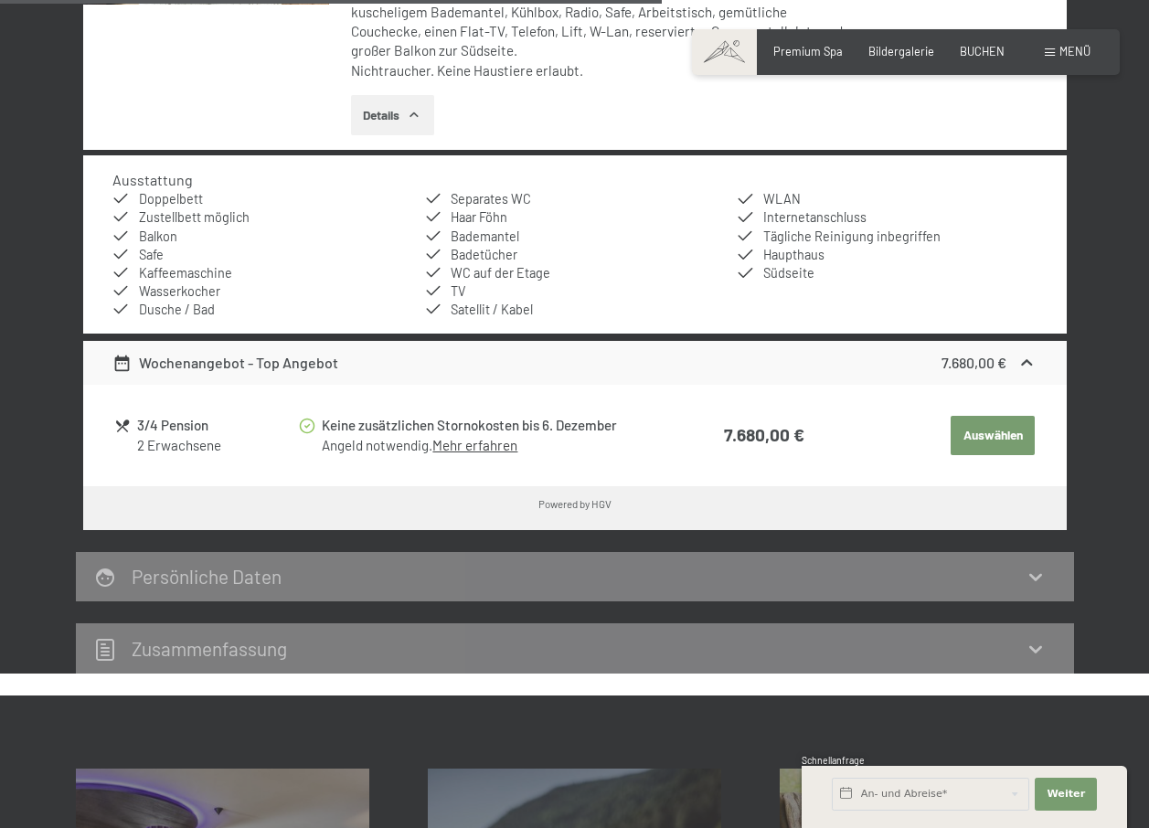
click at [459, 449] on link "Mehr erfahren" at bounding box center [474, 445] width 85 height 16
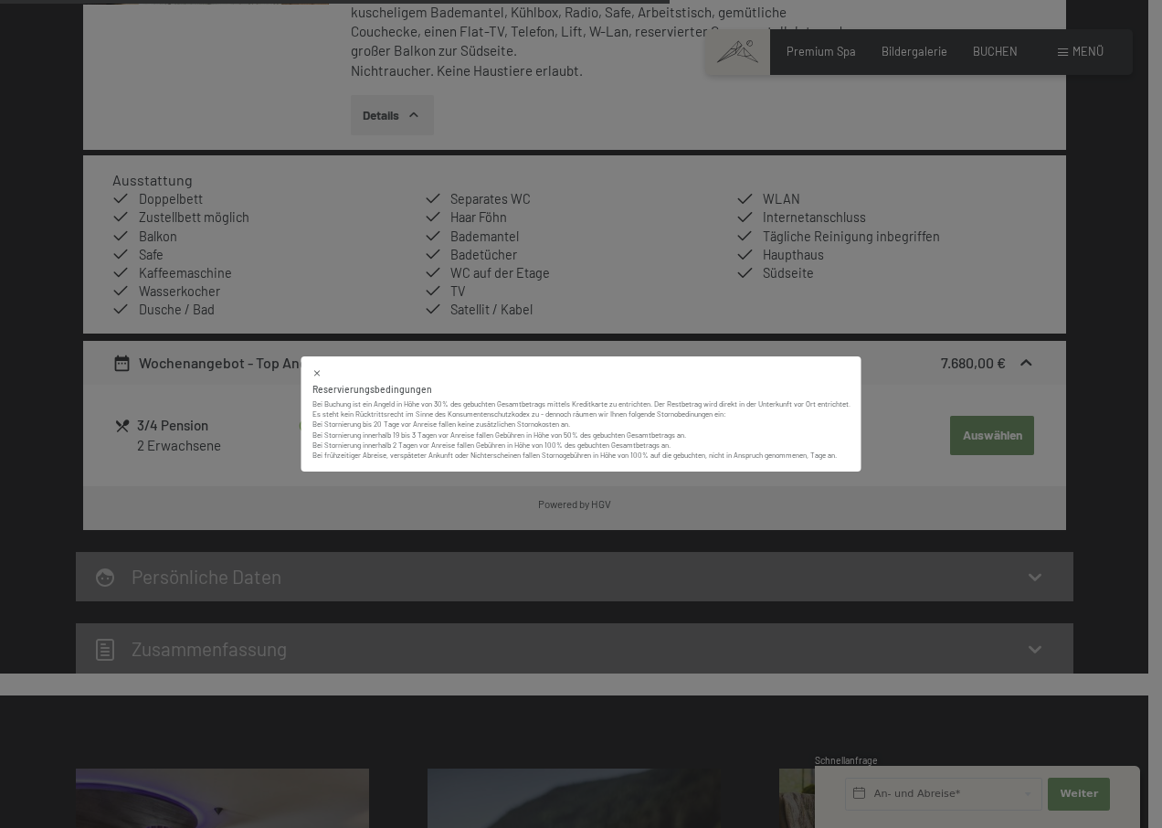
click at [346, 490] on div "Reservierungsbedingungen Bei Buchung ist ein Angeld in Höhe von 30% des gebucht…" at bounding box center [581, 414] width 1162 height 828
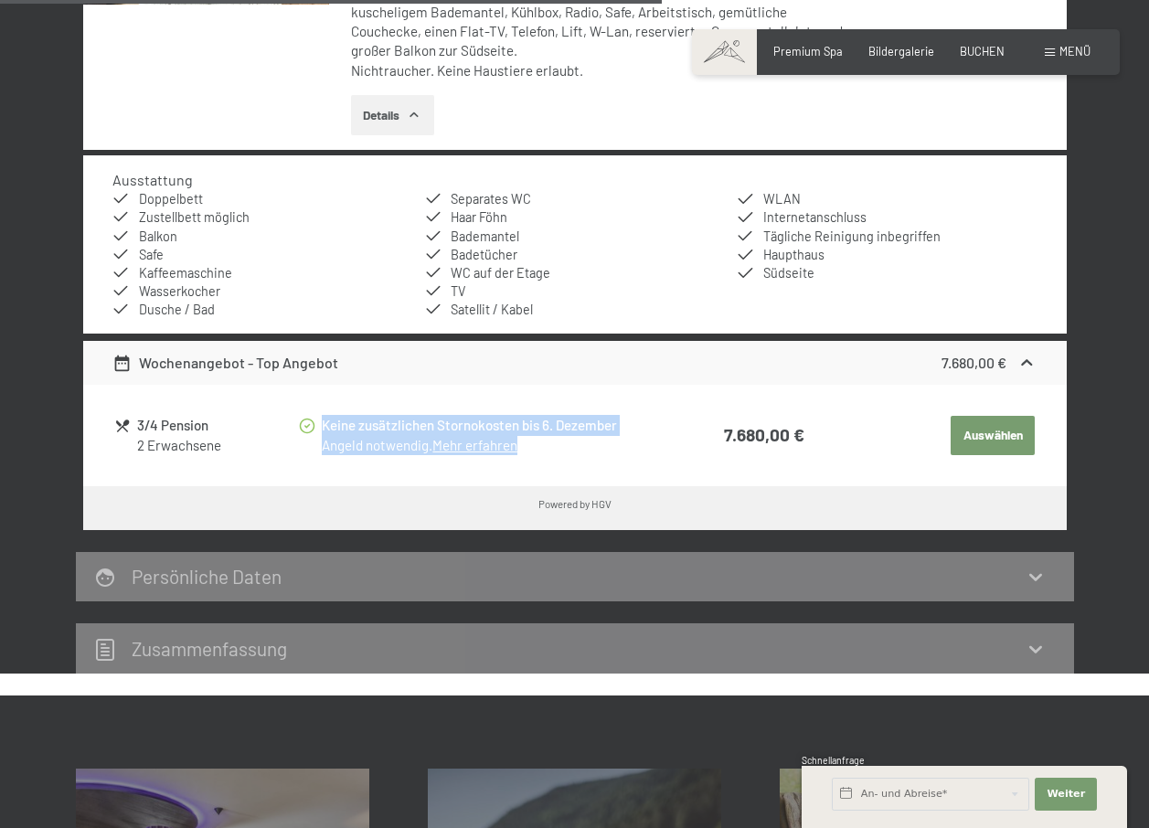
drag, startPoint x: 322, startPoint y: 423, endPoint x: 625, endPoint y: 443, distance: 304.0
click at [625, 443] on div "Keine zusätzlichen Stornokosten bis 6. Dezember Angeld notwendig. Mehr erfahren" at bounding box center [493, 435] width 343 height 40
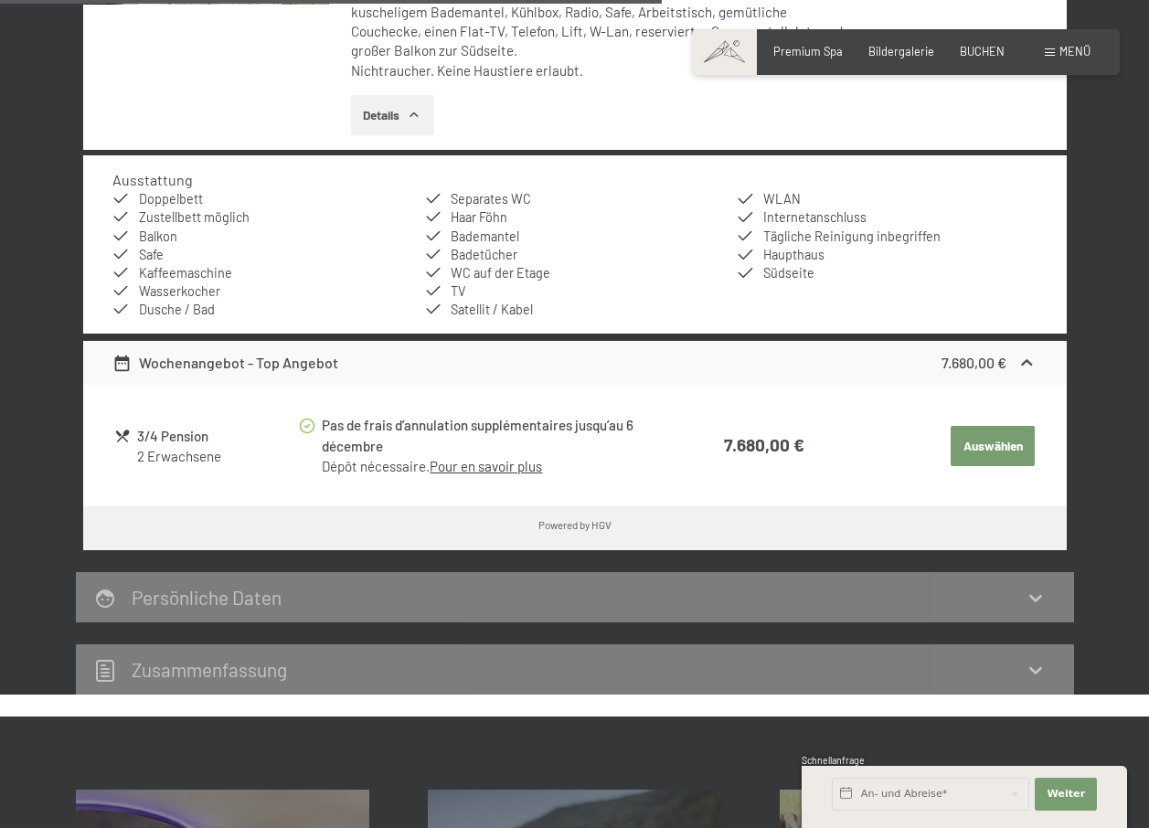
click at [470, 469] on span "Einwilligung Marketing*" at bounding box center [472, 466] width 151 height 18
click at [388, 469] on input "Einwilligung Marketing*" at bounding box center [379, 466] width 18 height 18
click at [470, 469] on span "Einwilligung Marketing*" at bounding box center [472, 466] width 151 height 18
click at [388, 469] on input "Einwilligung Marketing*" at bounding box center [379, 466] width 18 height 18
click at [322, 428] on div "Pas de frais d’annulation supplémentaires jusqu’au 6 décembre" at bounding box center [493, 436] width 343 height 42
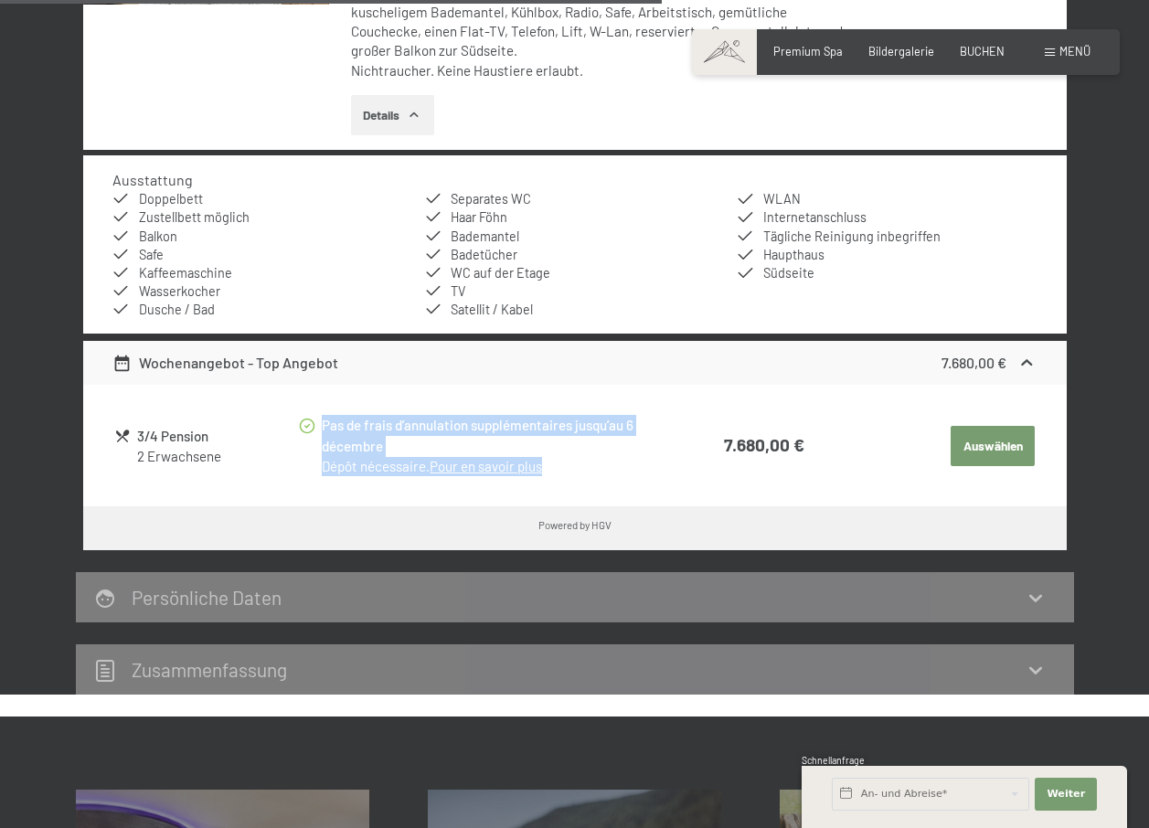
drag, startPoint x: 322, startPoint y: 427, endPoint x: 563, endPoint y: 466, distance: 244.4
click at [563, 466] on div "Pas de frais d’annulation supplémentaires jusqu’au 6 décembre Dépôt nécessaire.…" at bounding box center [493, 445] width 343 height 61
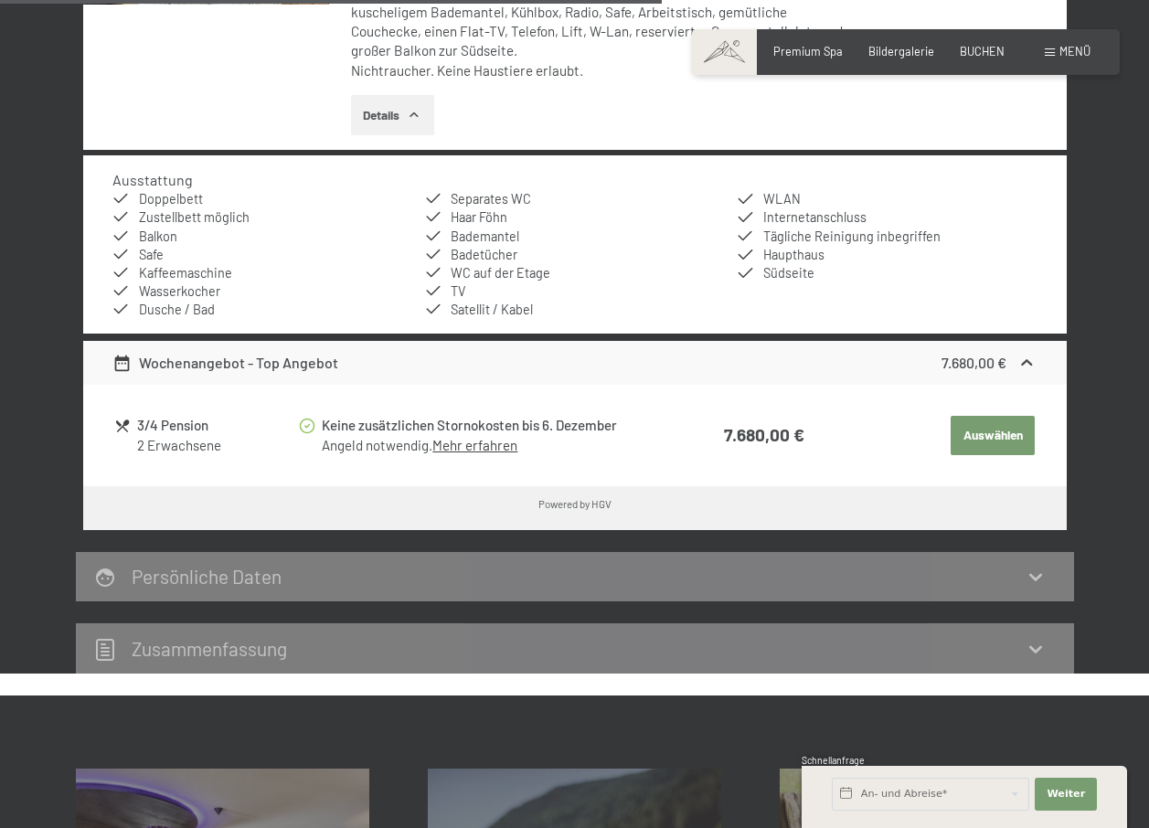
click at [461, 461] on span "Einwilligung Marketing*" at bounding box center [472, 466] width 151 height 18
click at [388, 461] on input "Einwilligung Marketing*" at bounding box center [379, 466] width 18 height 18
checkbox input "false"
click at [475, 446] on link "Mehr erfahren" at bounding box center [474, 445] width 85 height 16
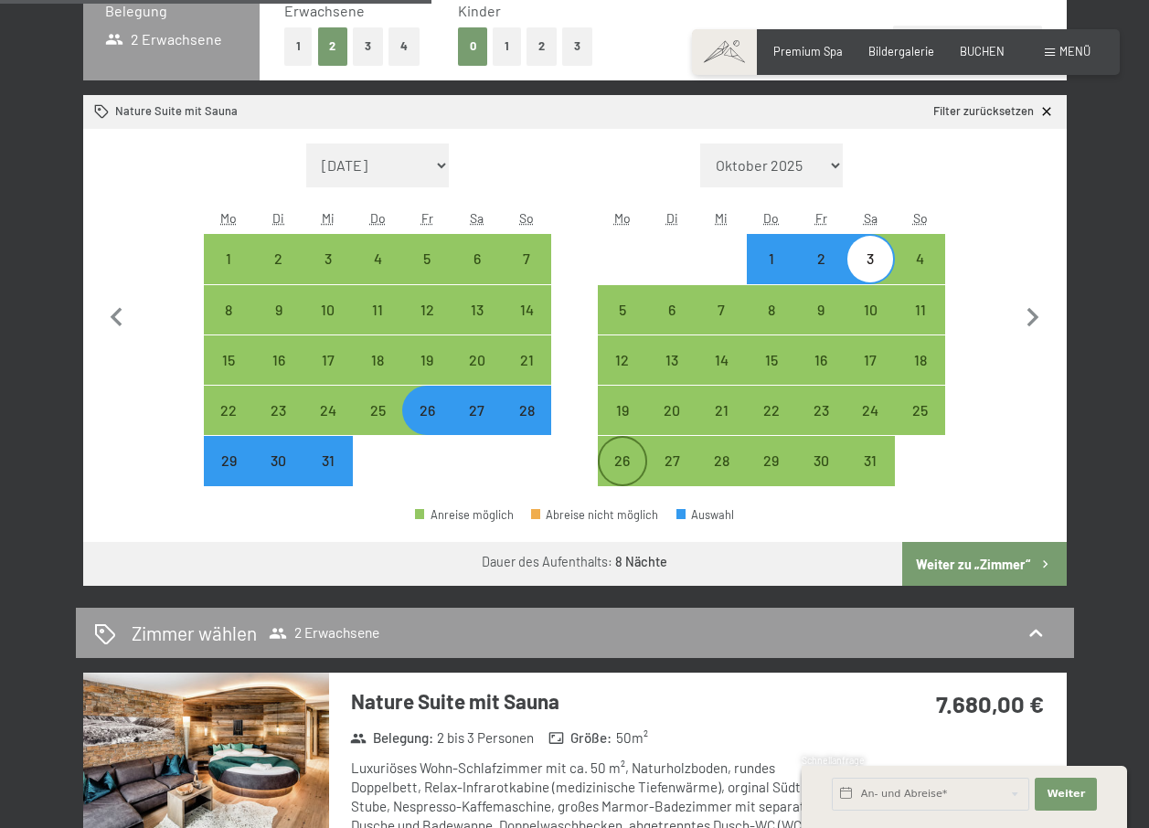
scroll to position [853, 0]
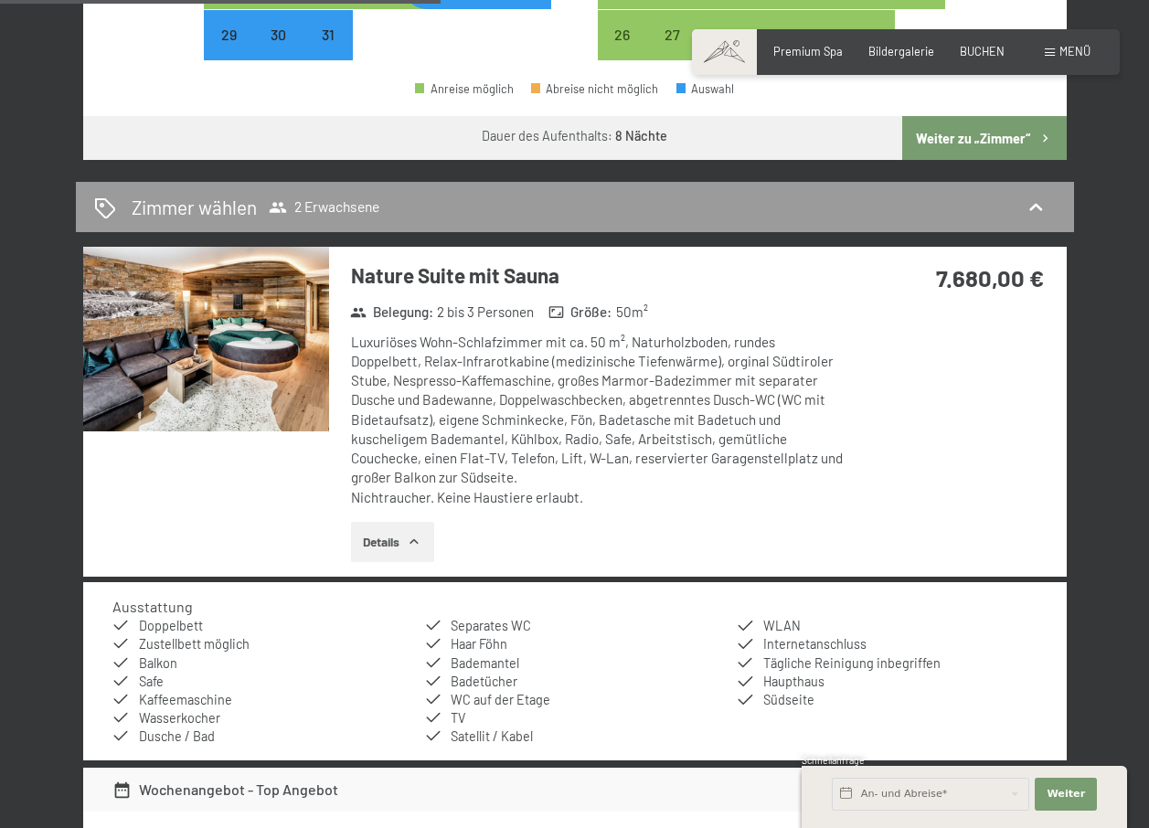
click at [1033, 207] on icon at bounding box center [1035, 207] width 22 height 22
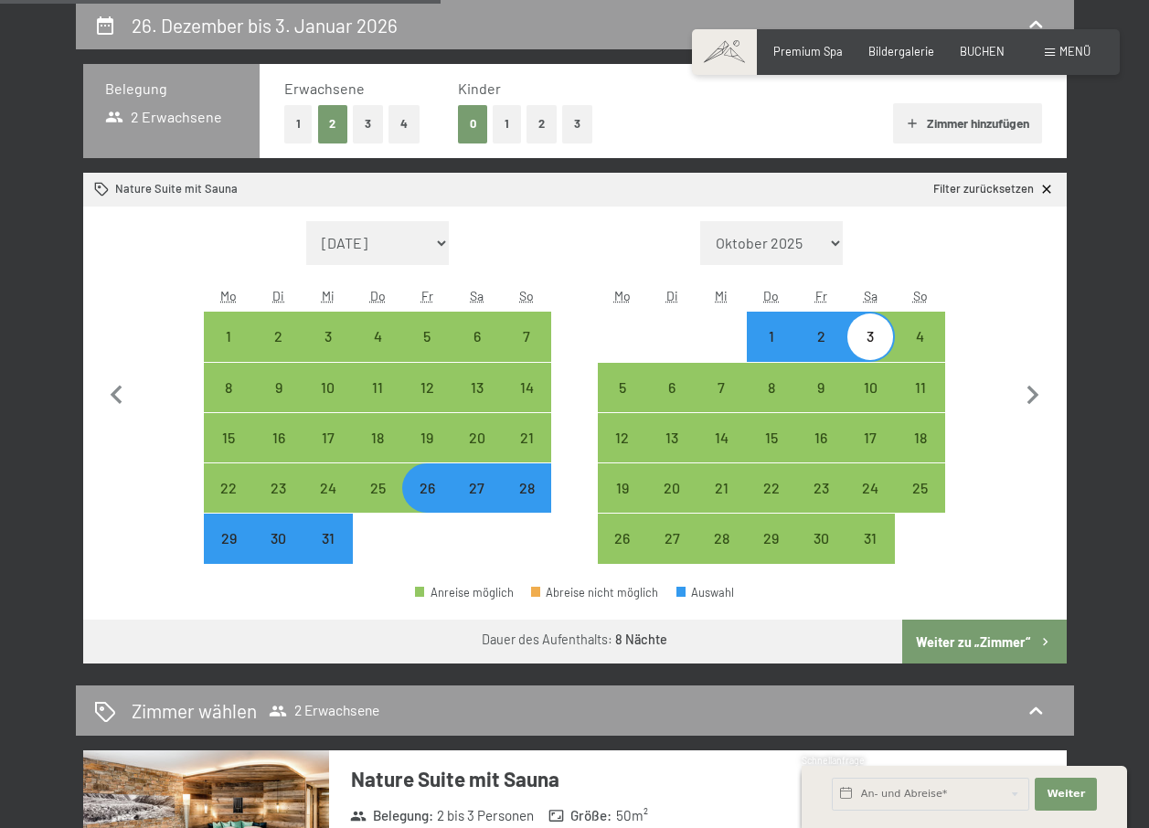
select select "2025-12-01"
select select "2026-01-01"
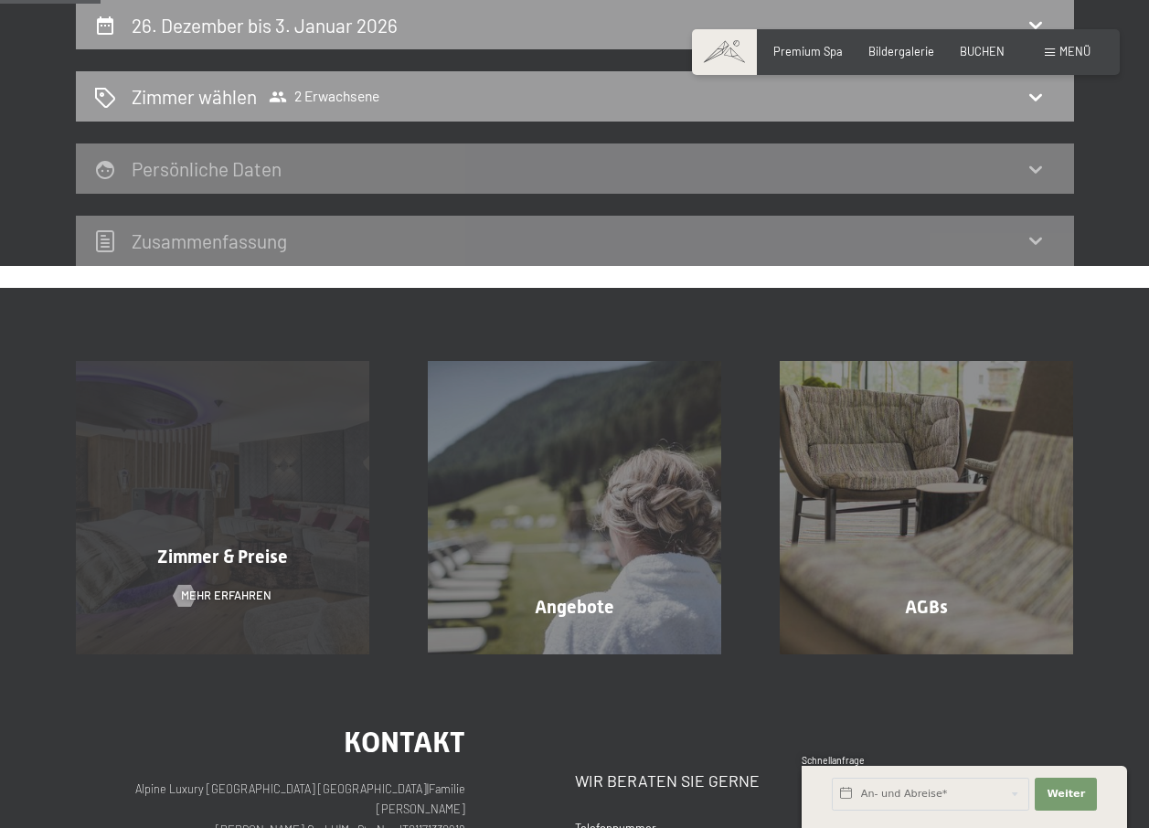
scroll to position [0, 0]
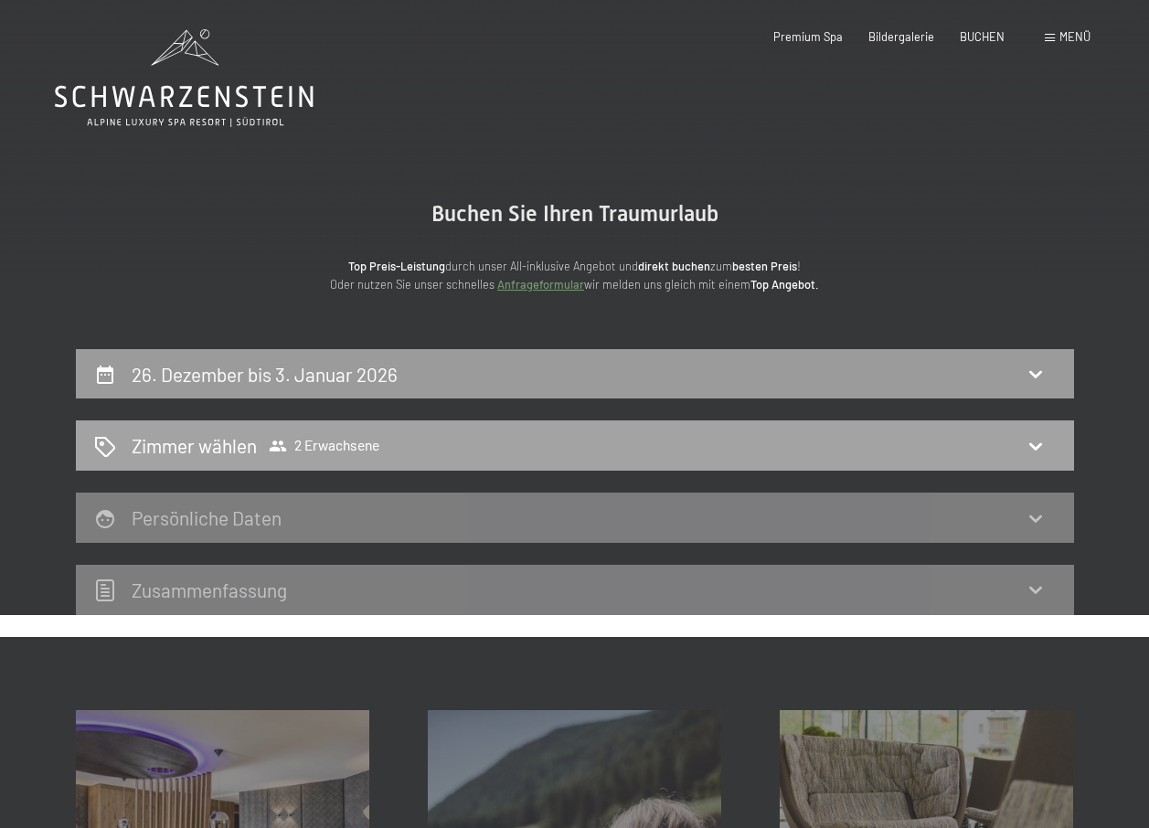
click at [248, 442] on h2 "Zimmer wählen" at bounding box center [194, 445] width 125 height 26
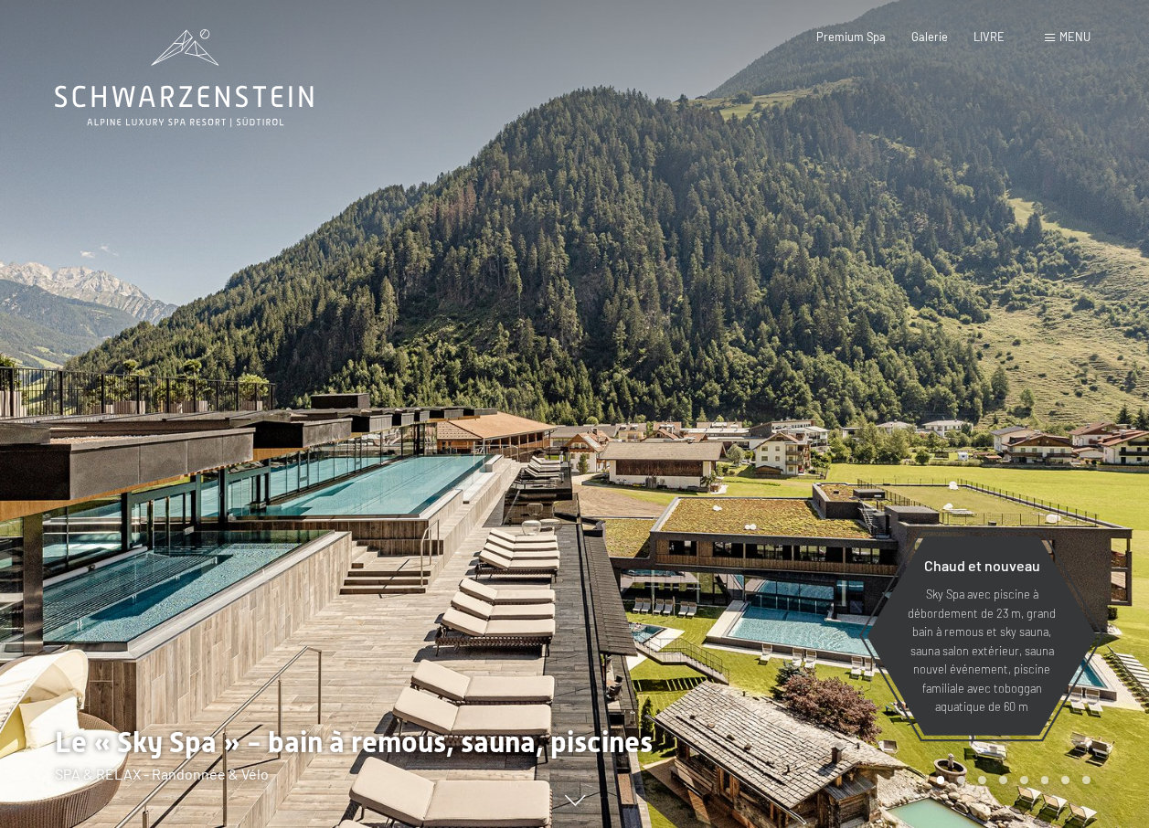
click at [1061, 37] on span "Menu" at bounding box center [1074, 36] width 31 height 15
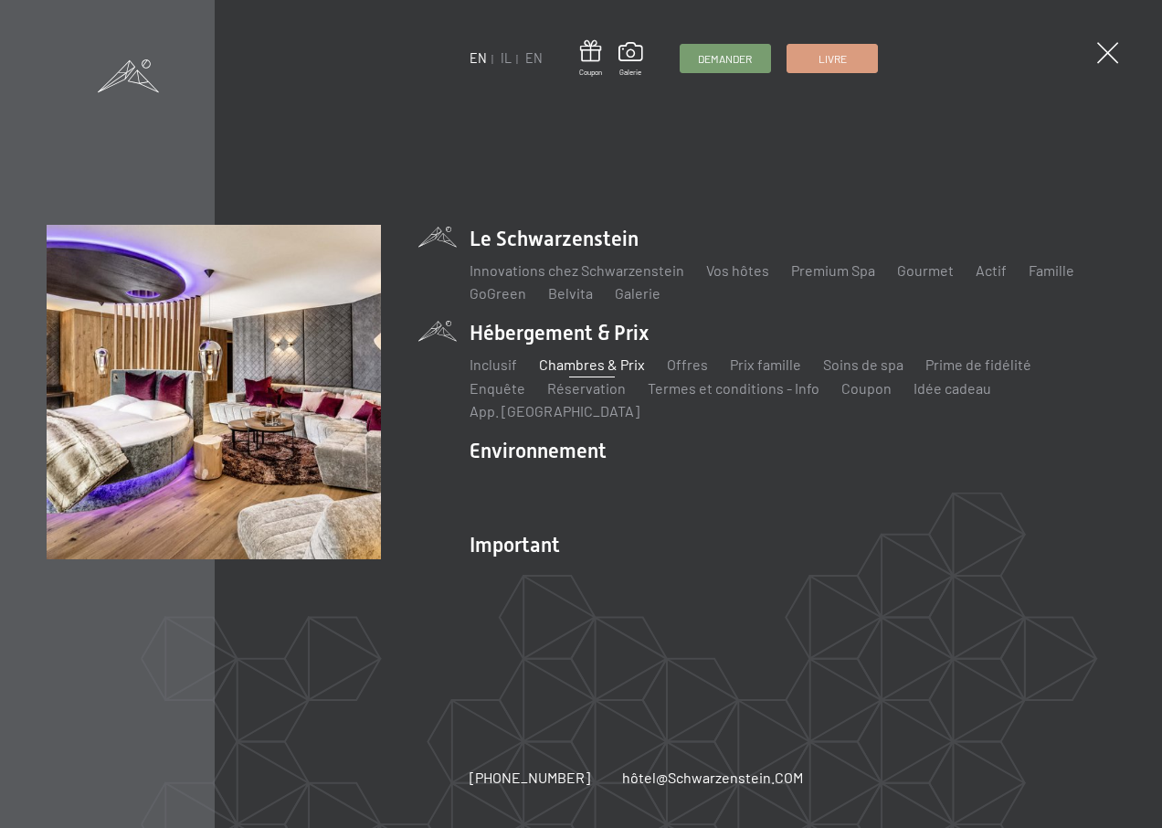
click at [603, 373] on link "Chambres & Prix" at bounding box center [592, 363] width 106 height 17
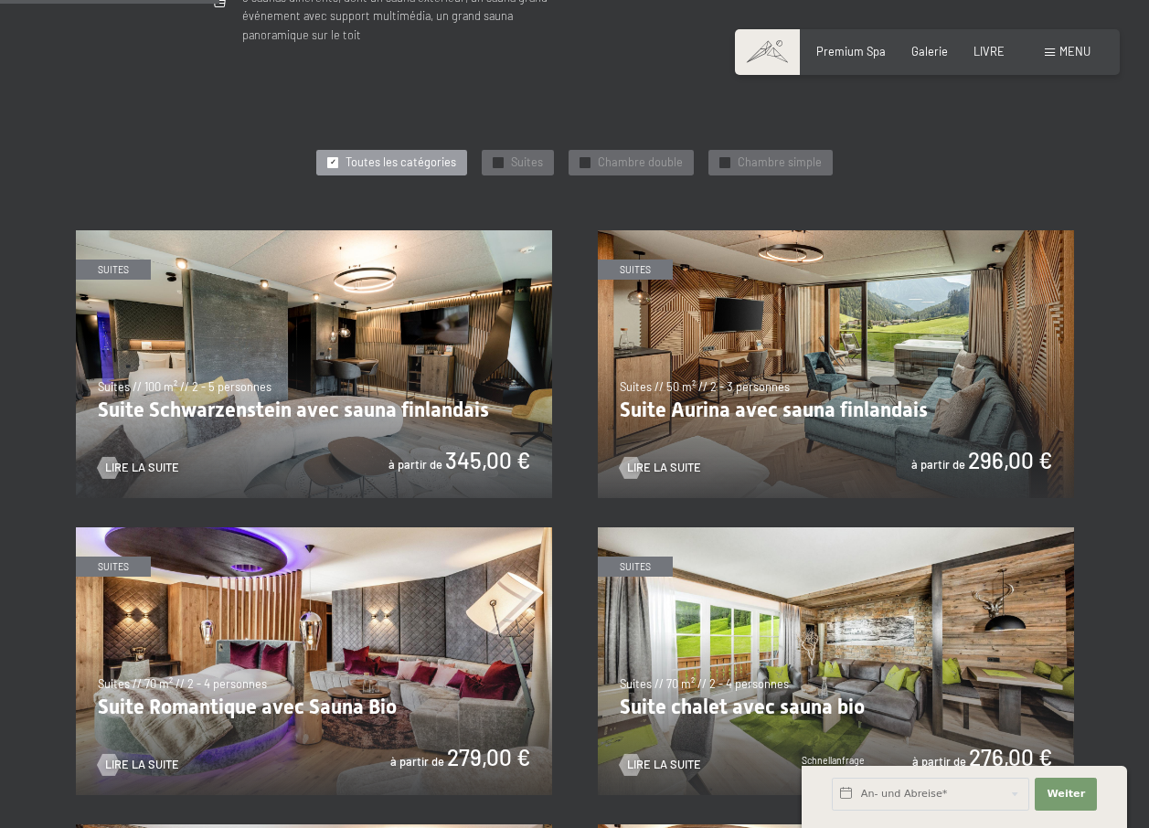
scroll to position [1279, 0]
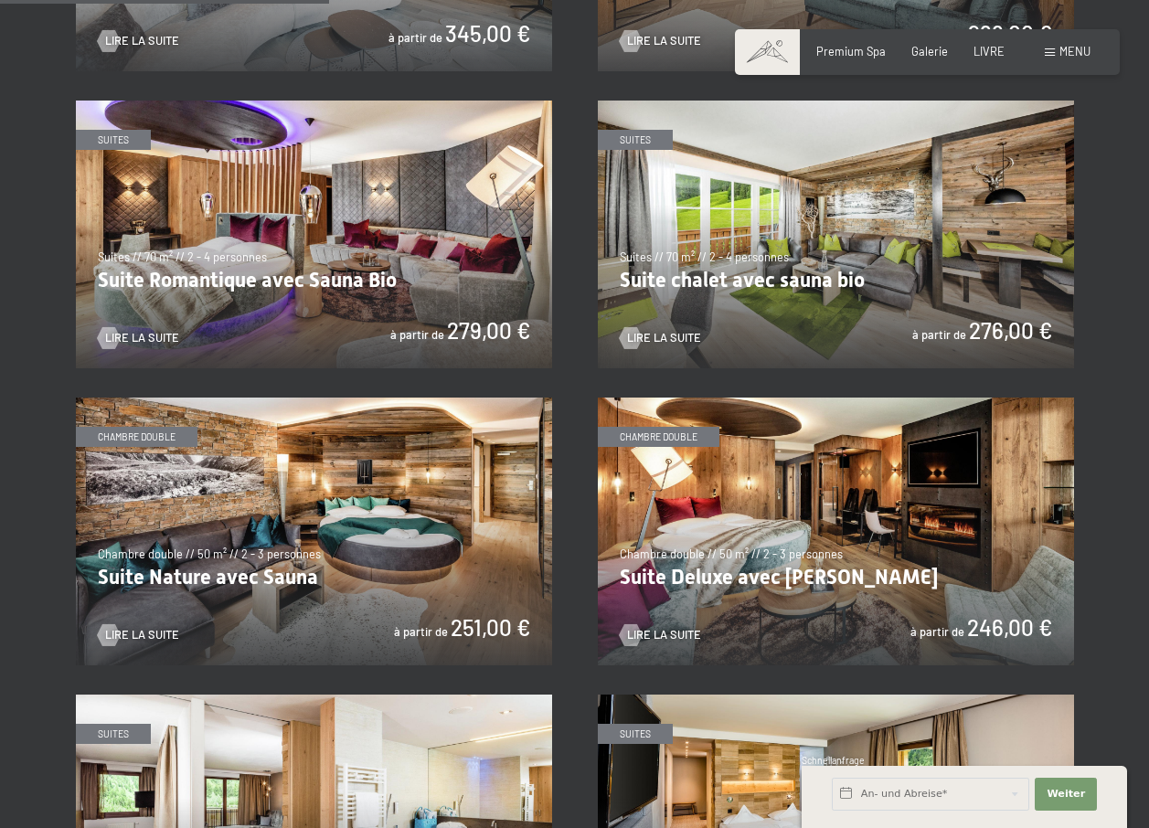
click at [297, 538] on img at bounding box center [314, 531] width 476 height 268
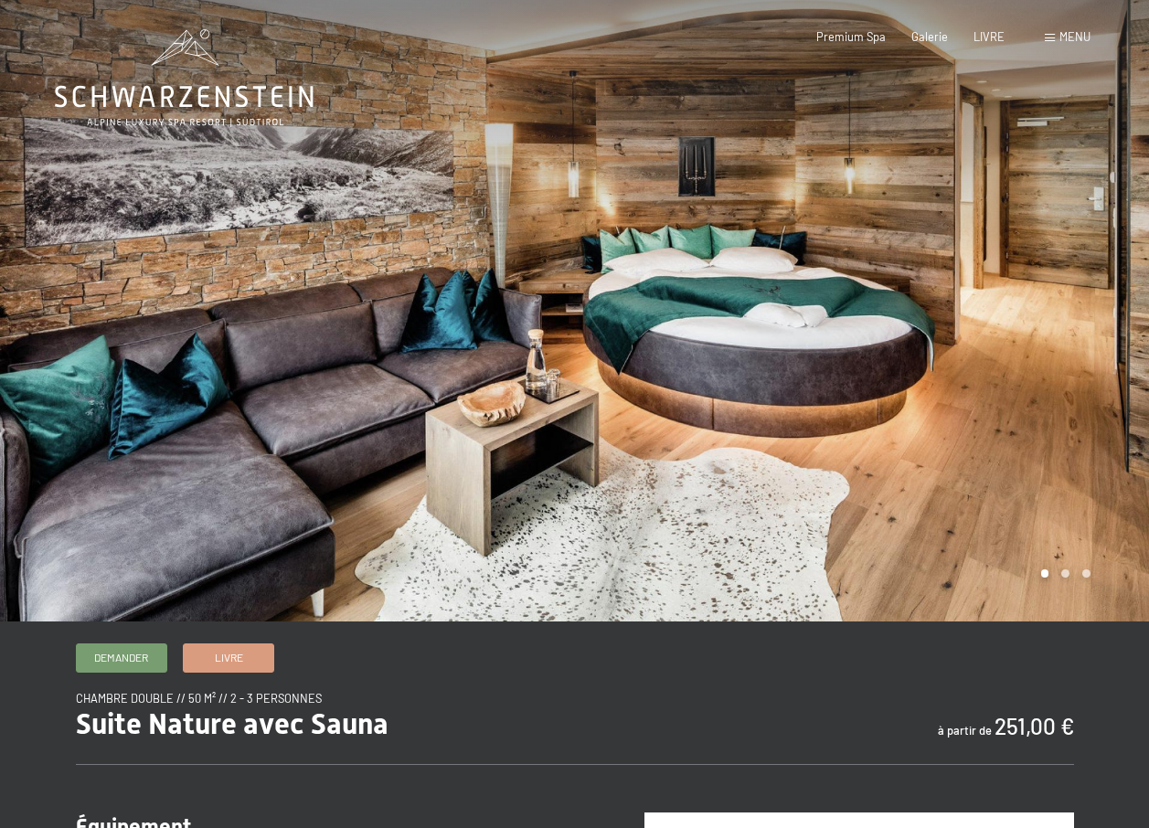
click at [1069, 579] on div at bounding box center [862, 310] width 575 height 621
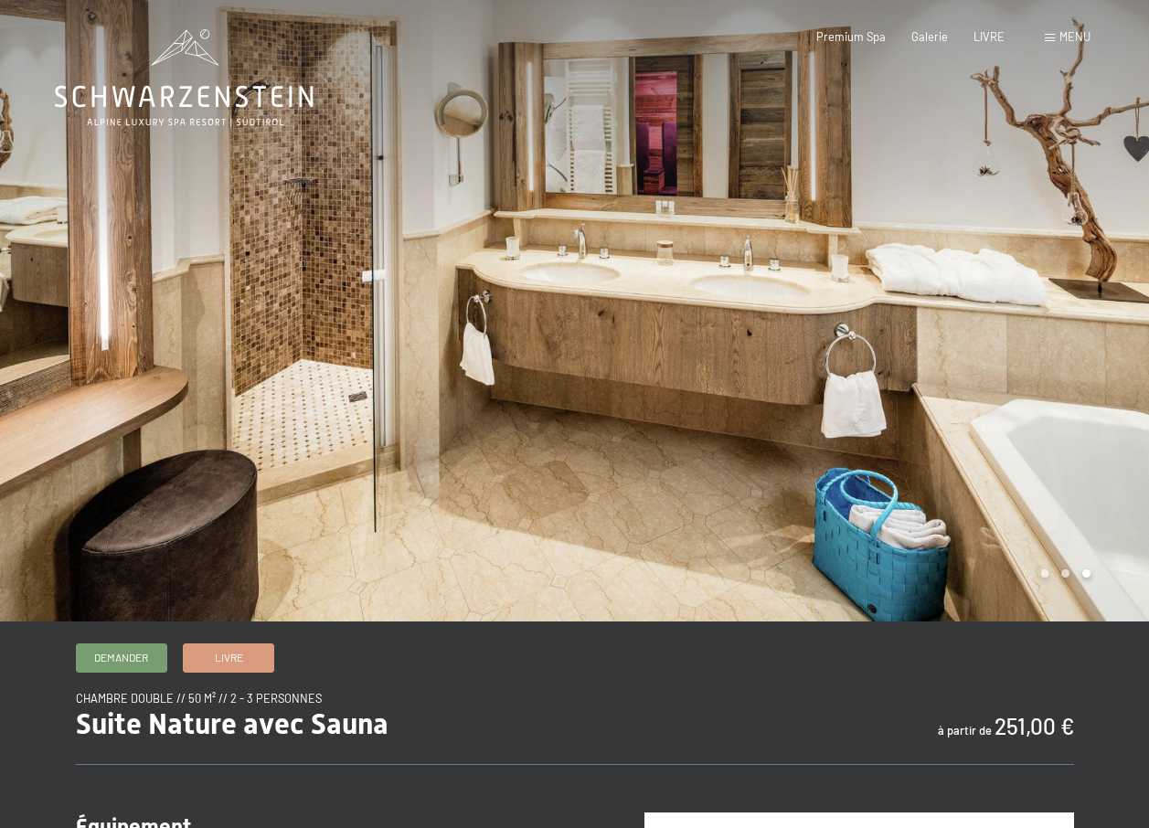
click at [1099, 579] on div at bounding box center [862, 310] width 575 height 621
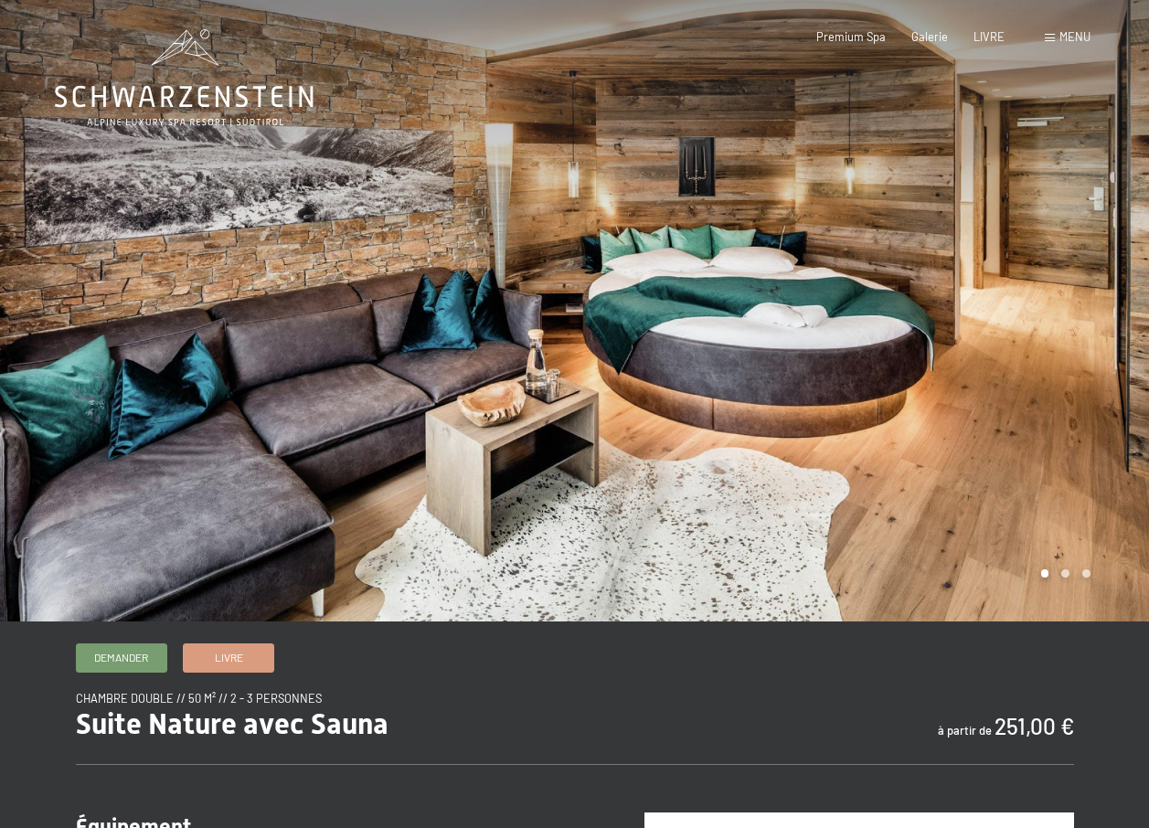
click at [1066, 583] on div at bounding box center [862, 310] width 575 height 621
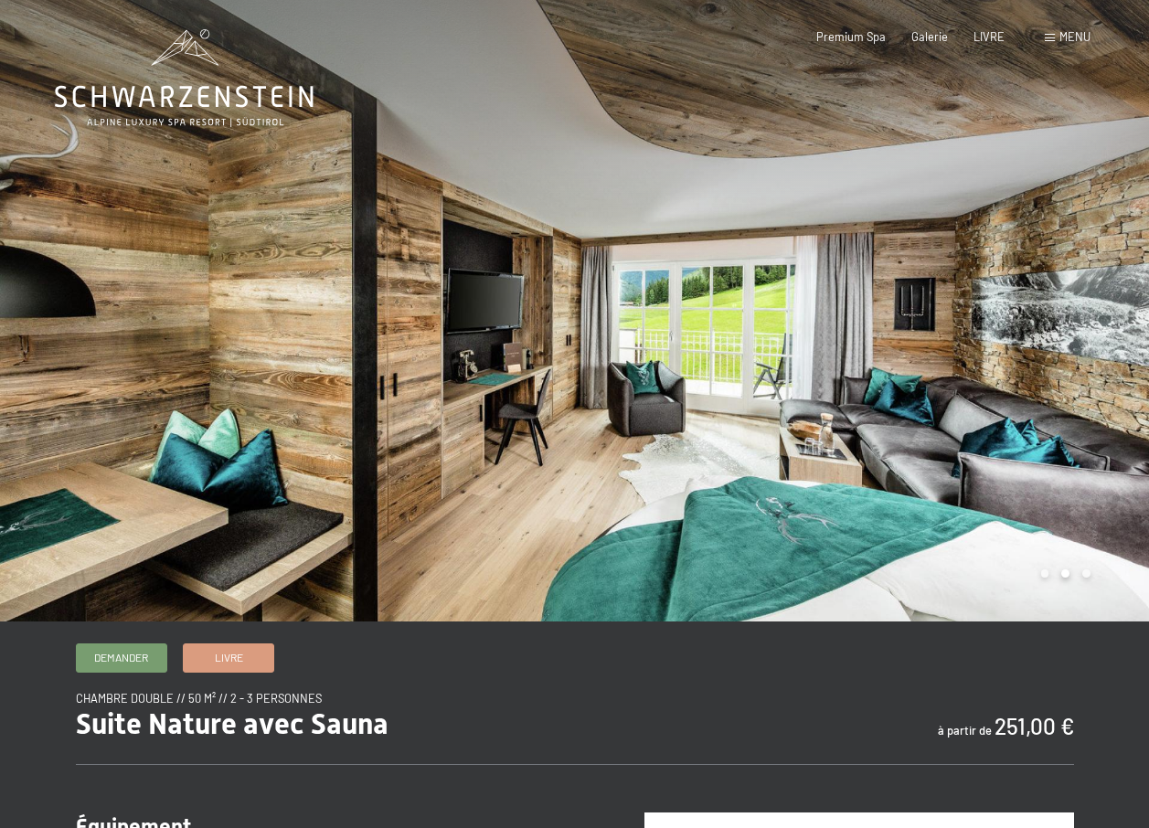
click at [1064, 584] on div at bounding box center [862, 310] width 575 height 621
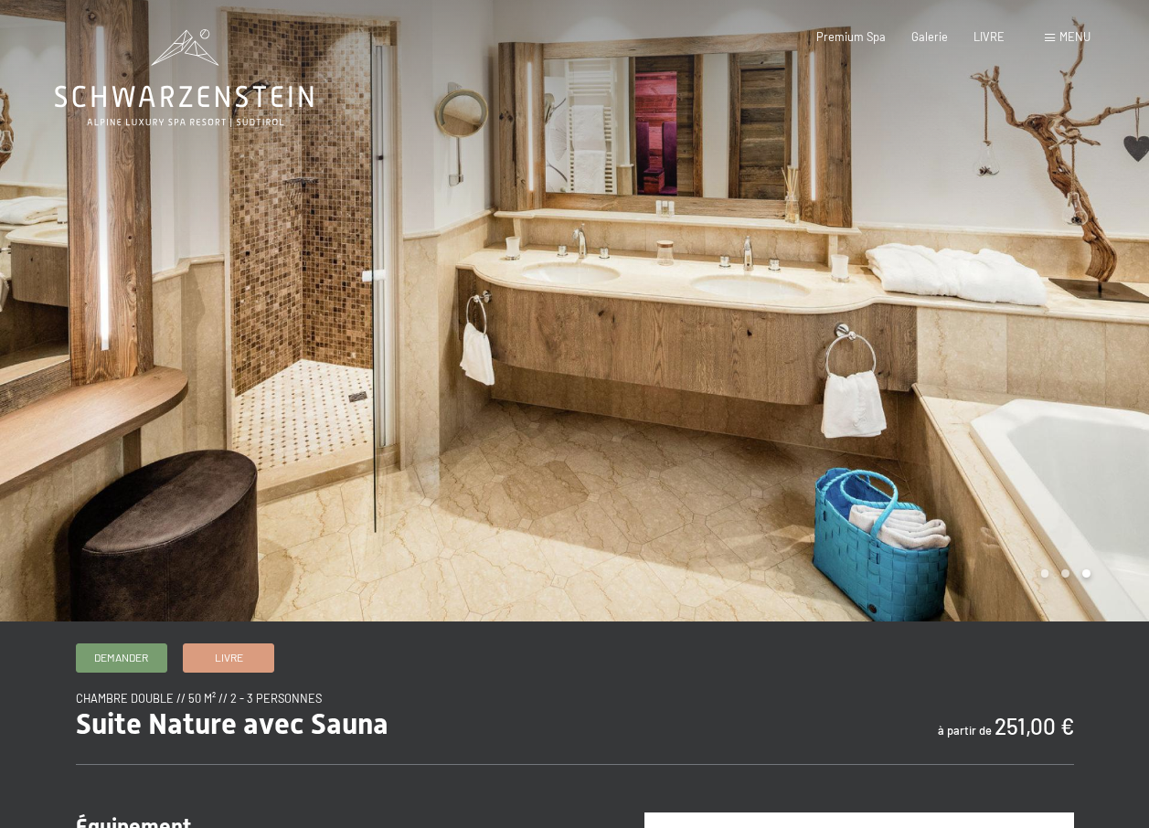
click at [1064, 585] on div at bounding box center [862, 310] width 575 height 621
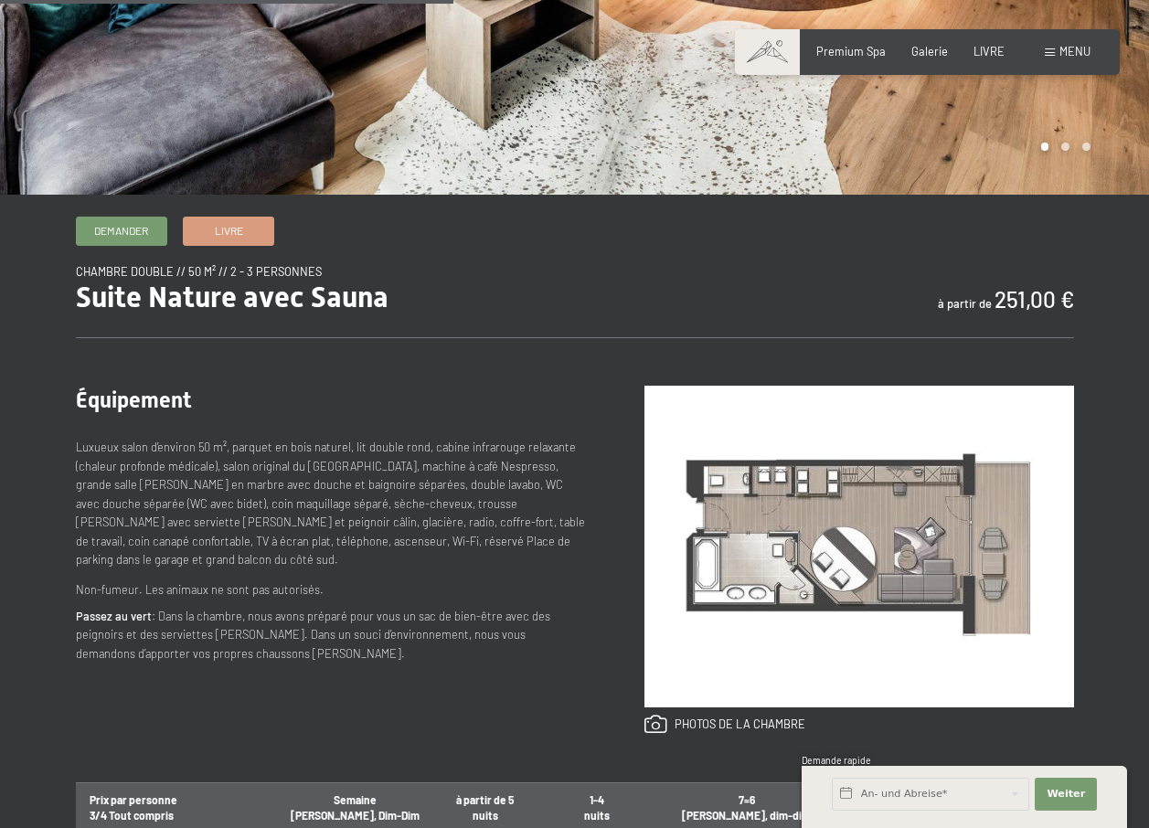
scroll to position [853, 0]
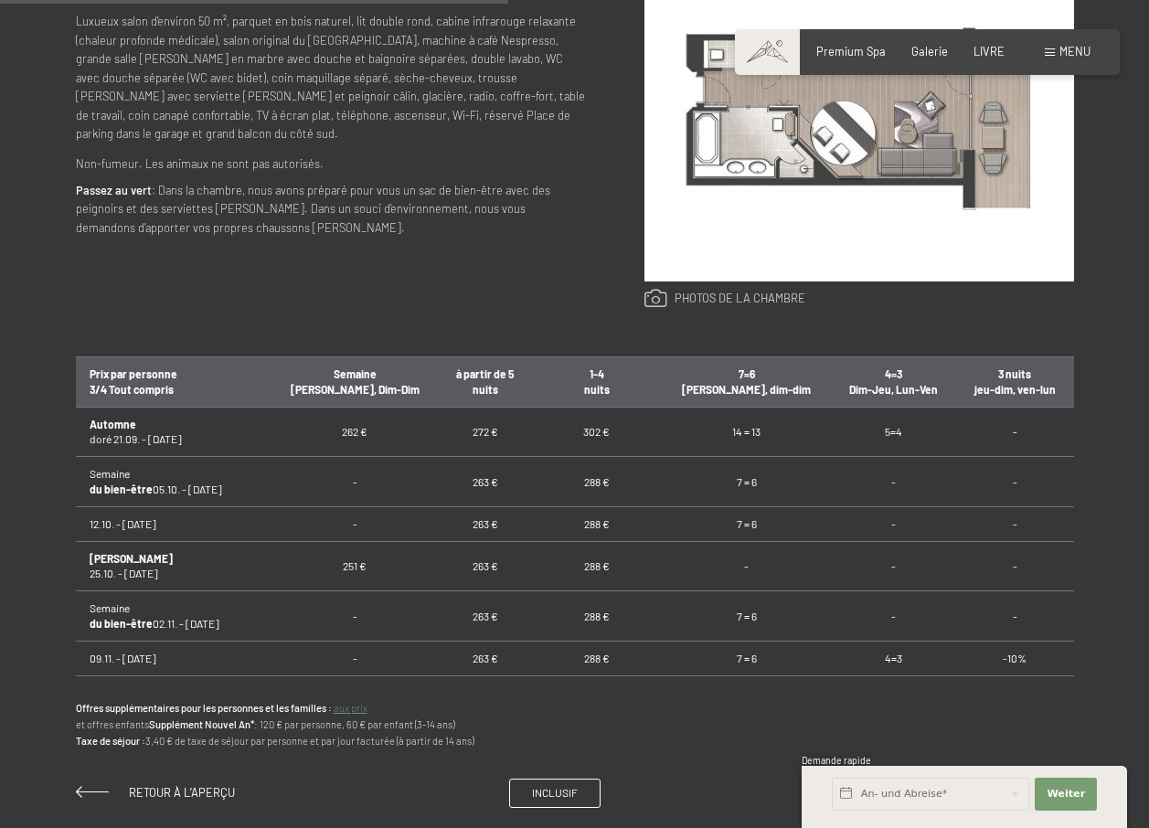
click at [682, 299] on link at bounding box center [724, 299] width 161 height 20
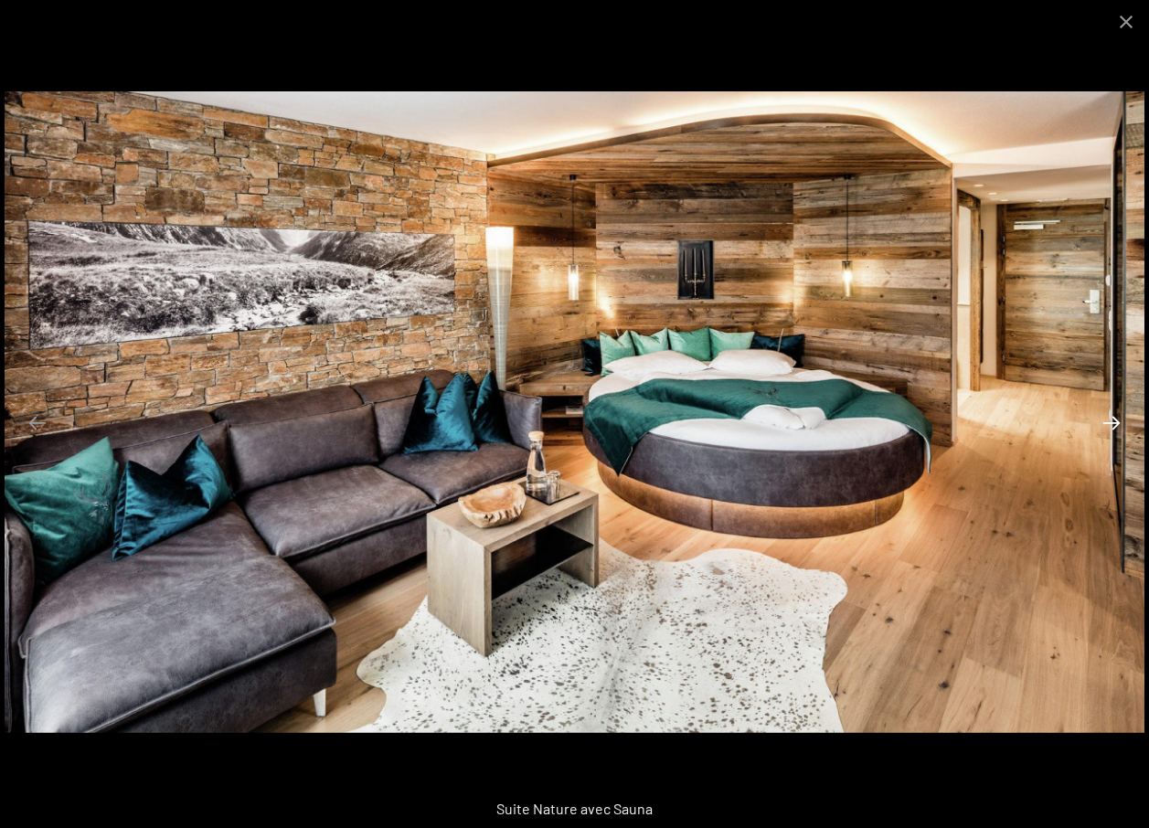
click at [1112, 425] on button "Diapositive suivante" at bounding box center [1111, 423] width 38 height 36
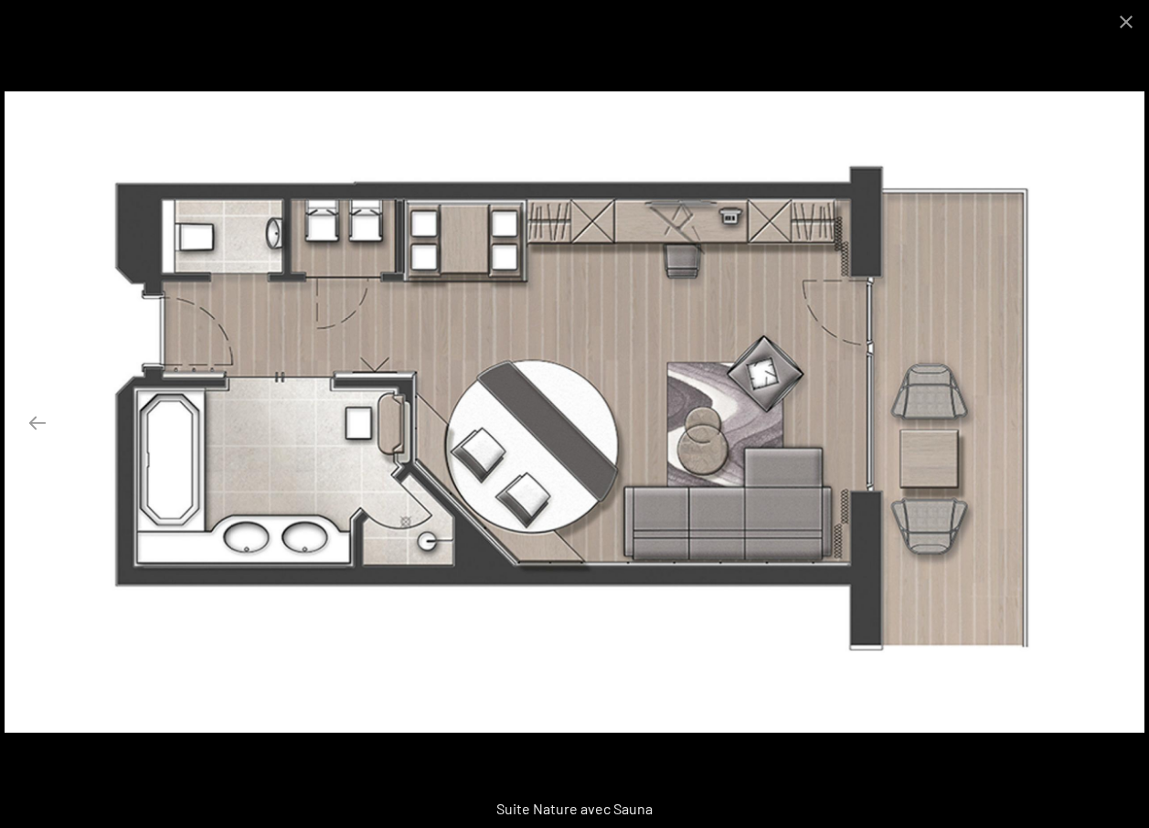
click at [1112, 425] on button "Diapositive suivante" at bounding box center [1111, 423] width 38 height 36
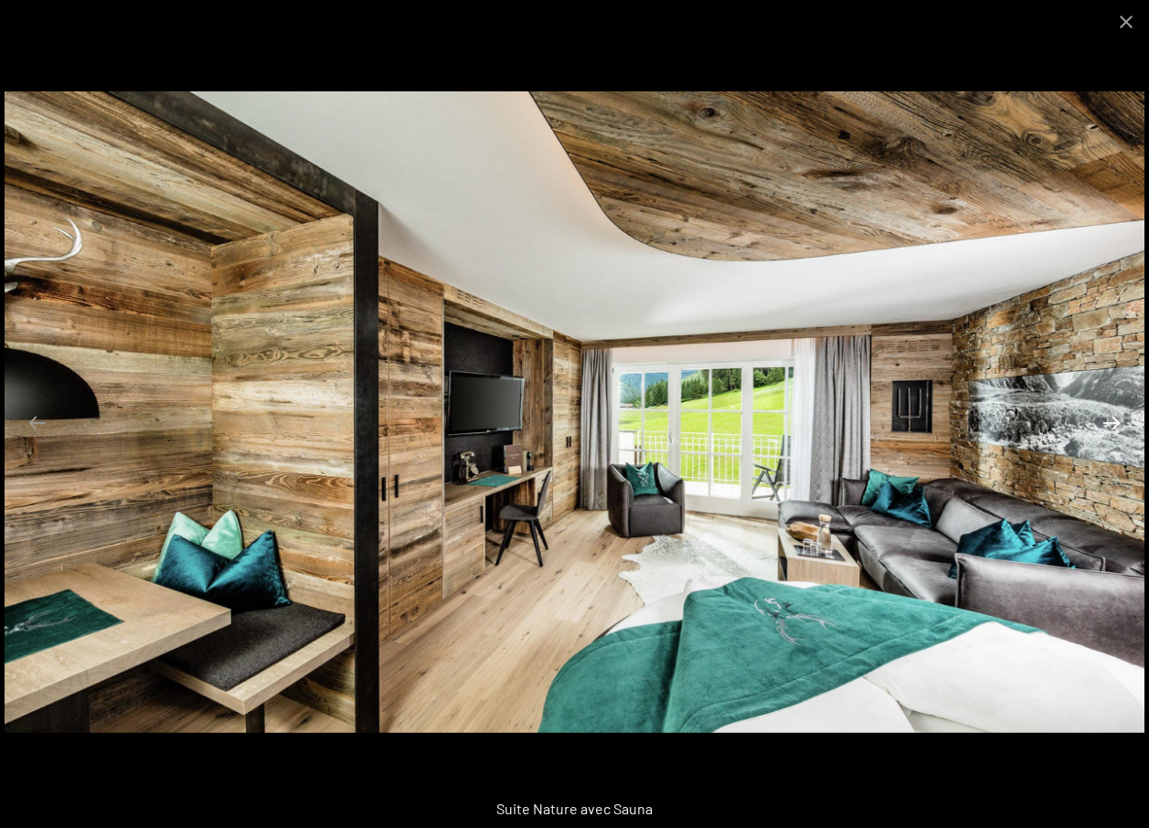
click at [1112, 425] on button "Diapositive suivante" at bounding box center [1111, 423] width 38 height 36
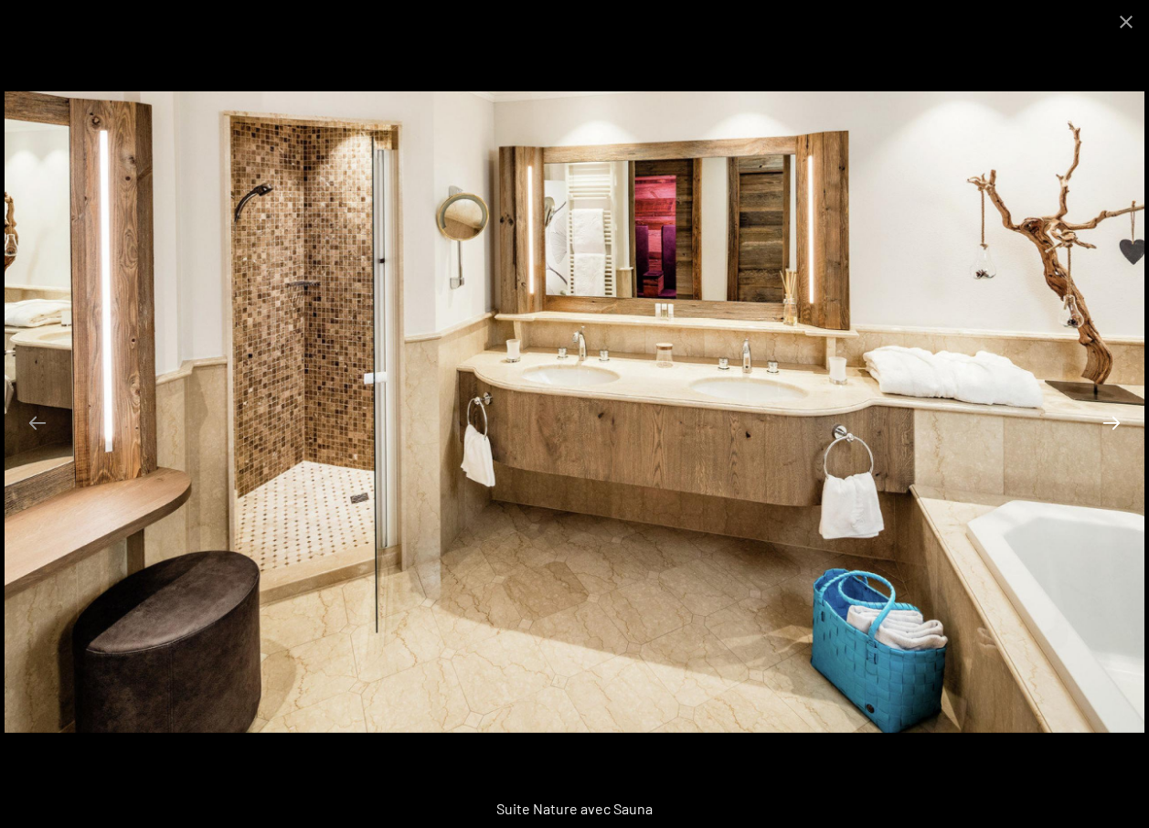
click at [1112, 425] on button "Diapositive suivante" at bounding box center [1111, 423] width 38 height 36
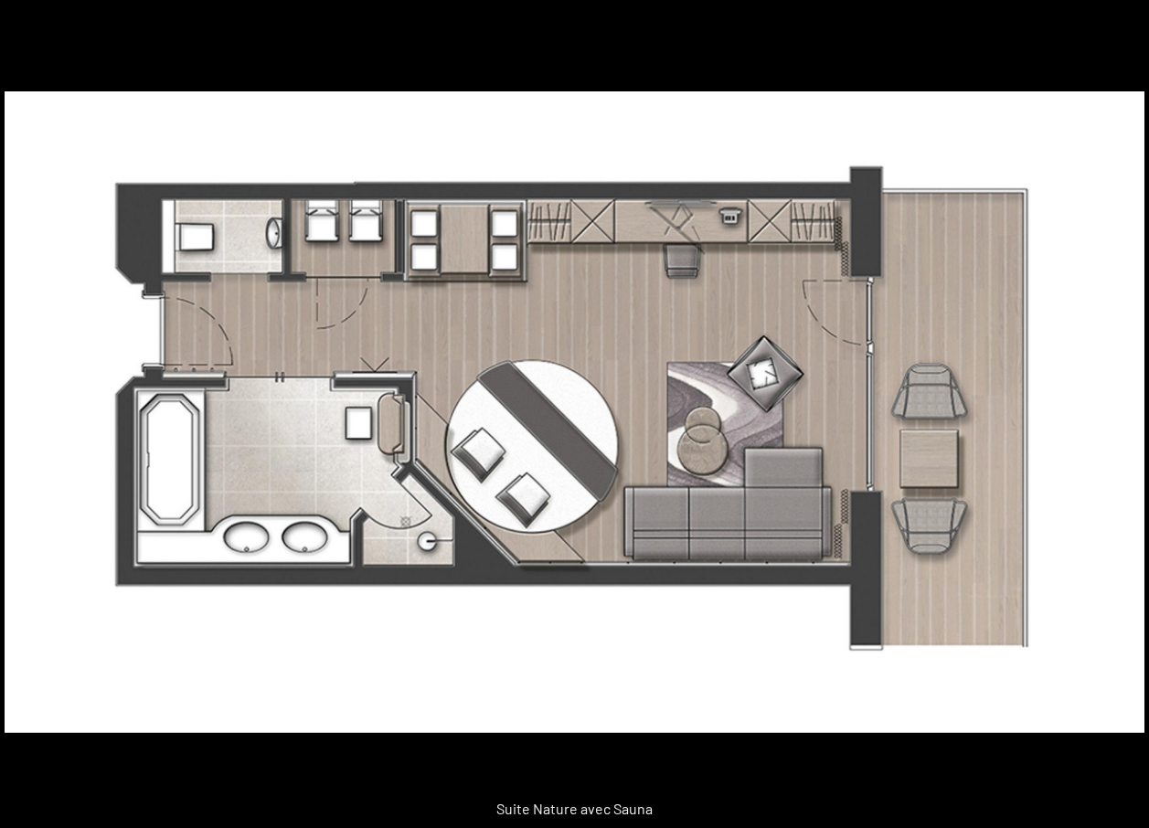
click at [1112, 425] on button "Diapositive suivante" at bounding box center [1120, 423] width 38 height 36
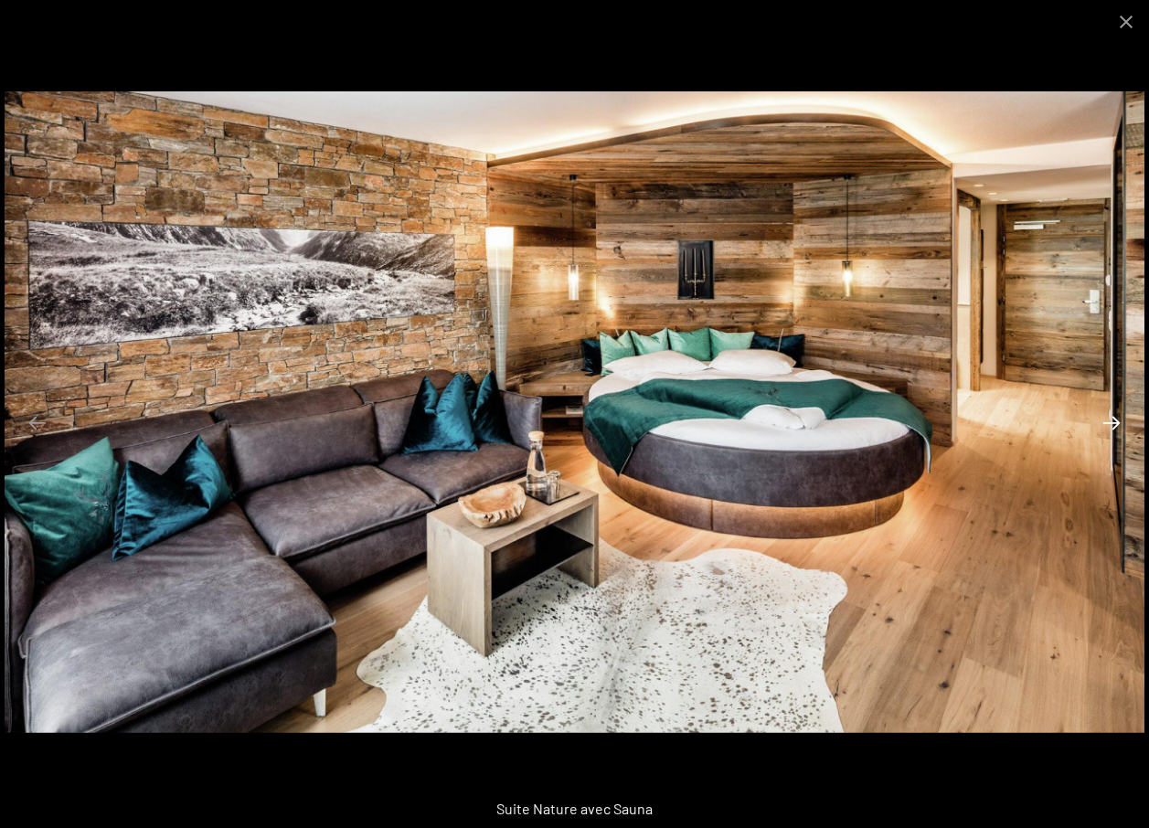
click at [1112, 425] on button "Diapositive suivante" at bounding box center [1111, 423] width 38 height 36
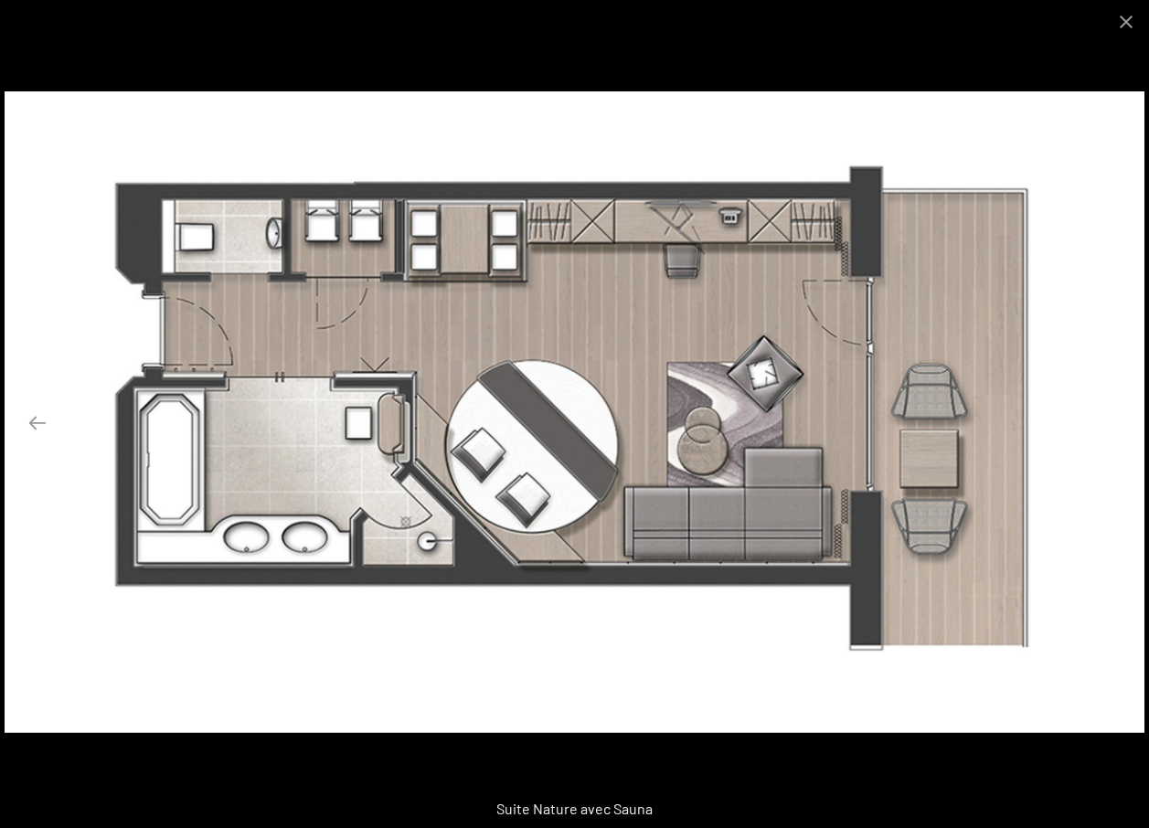
click at [1112, 425] on button "Diapositive suivante" at bounding box center [1111, 423] width 38 height 36
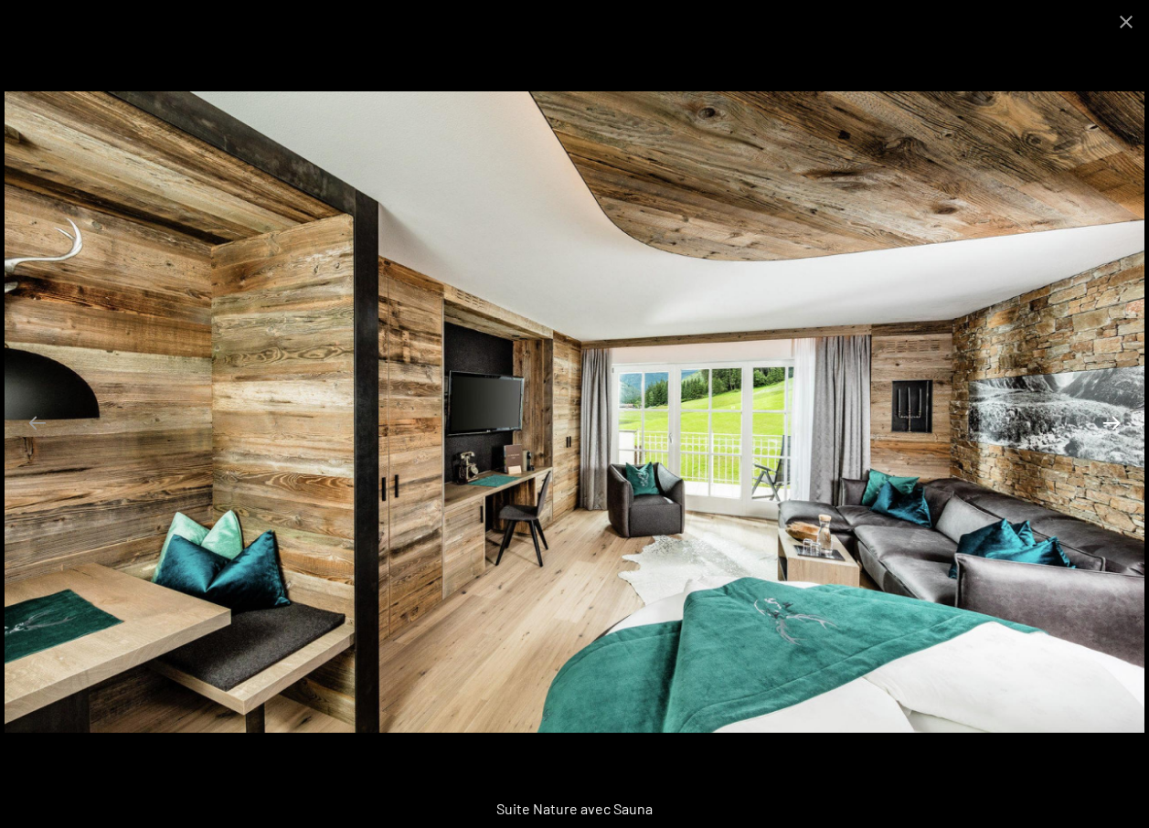
click at [1112, 425] on button "Diapositive suivante" at bounding box center [1111, 423] width 38 height 36
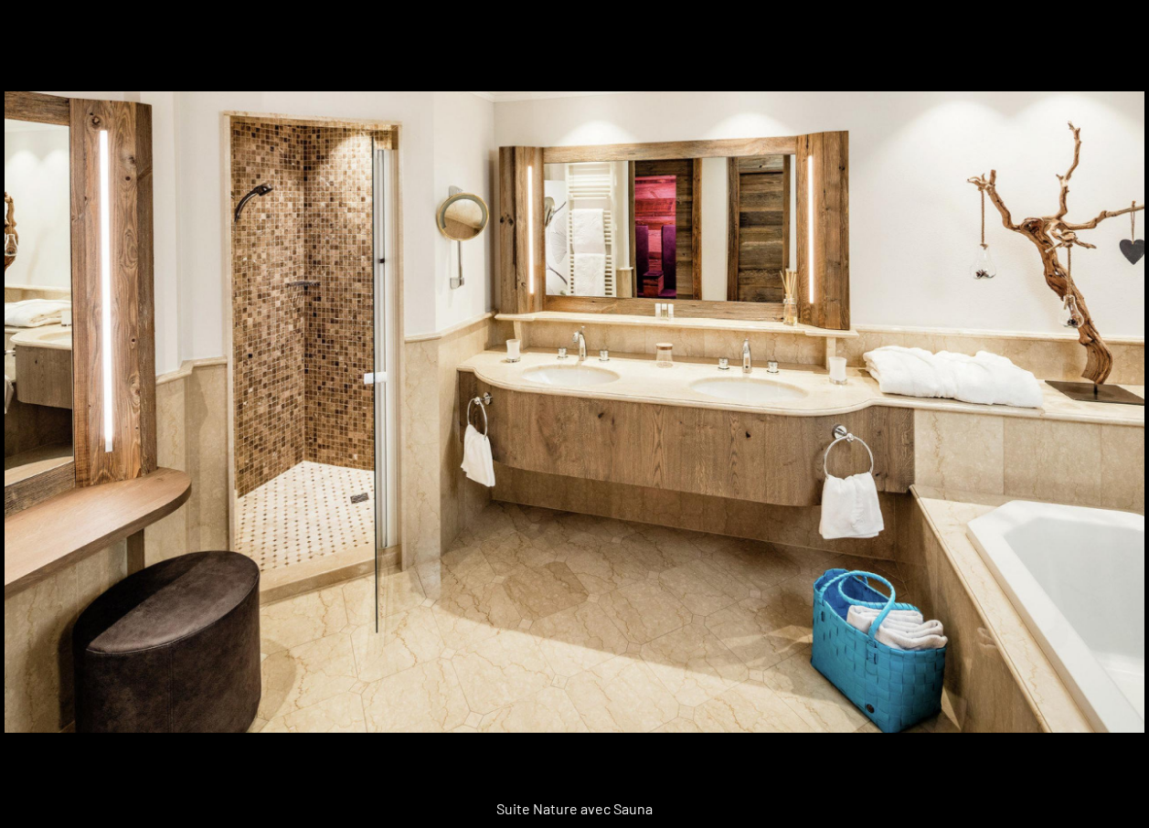
click at [1112, 425] on button "Diapositive suivante" at bounding box center [1120, 423] width 38 height 36
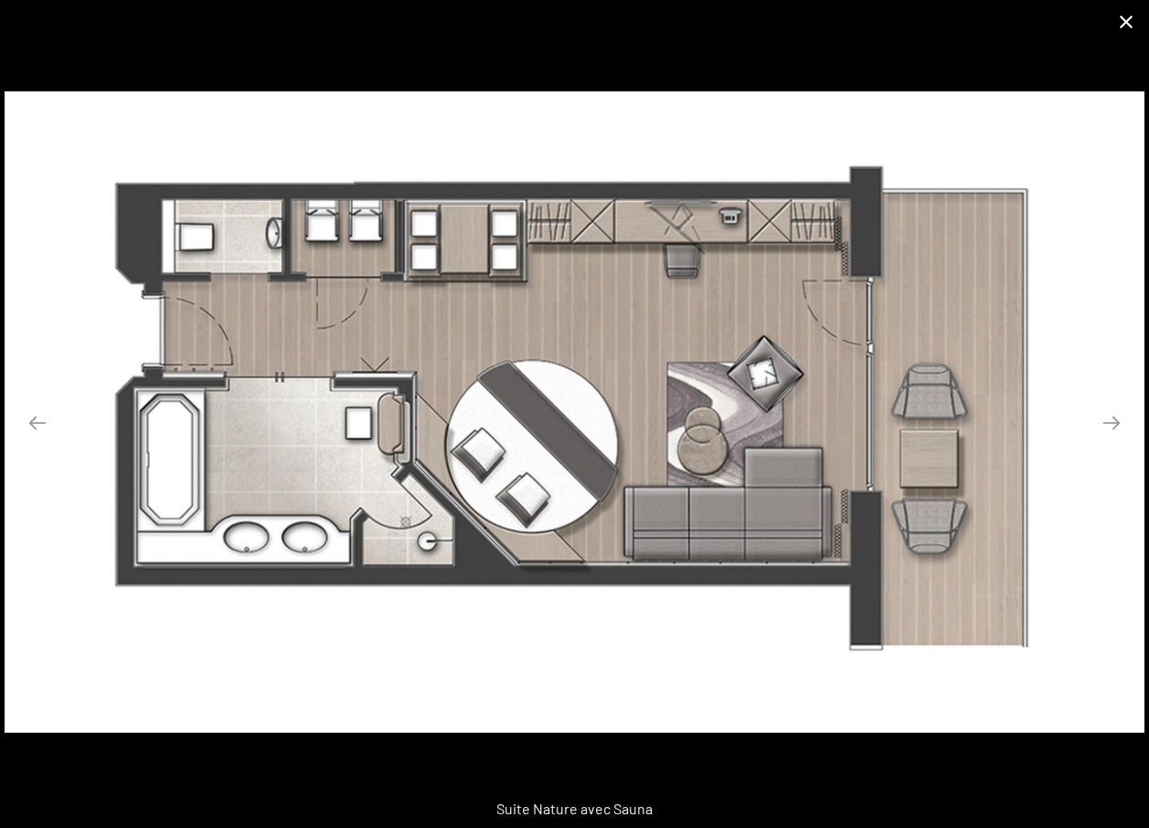
click at [1128, 17] on button "Fermer la galerie" at bounding box center [1126, 21] width 46 height 43
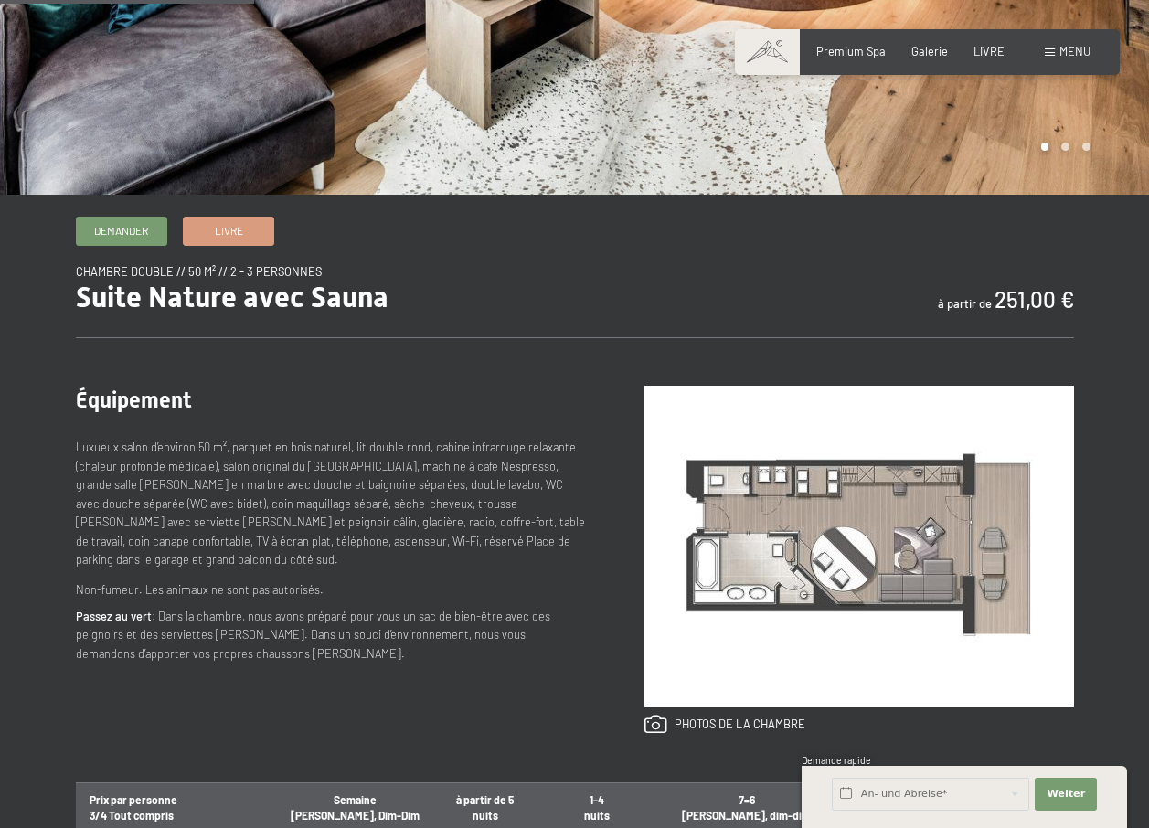
scroll to position [0, 0]
